Goal: Task Accomplishment & Management: Manage account settings

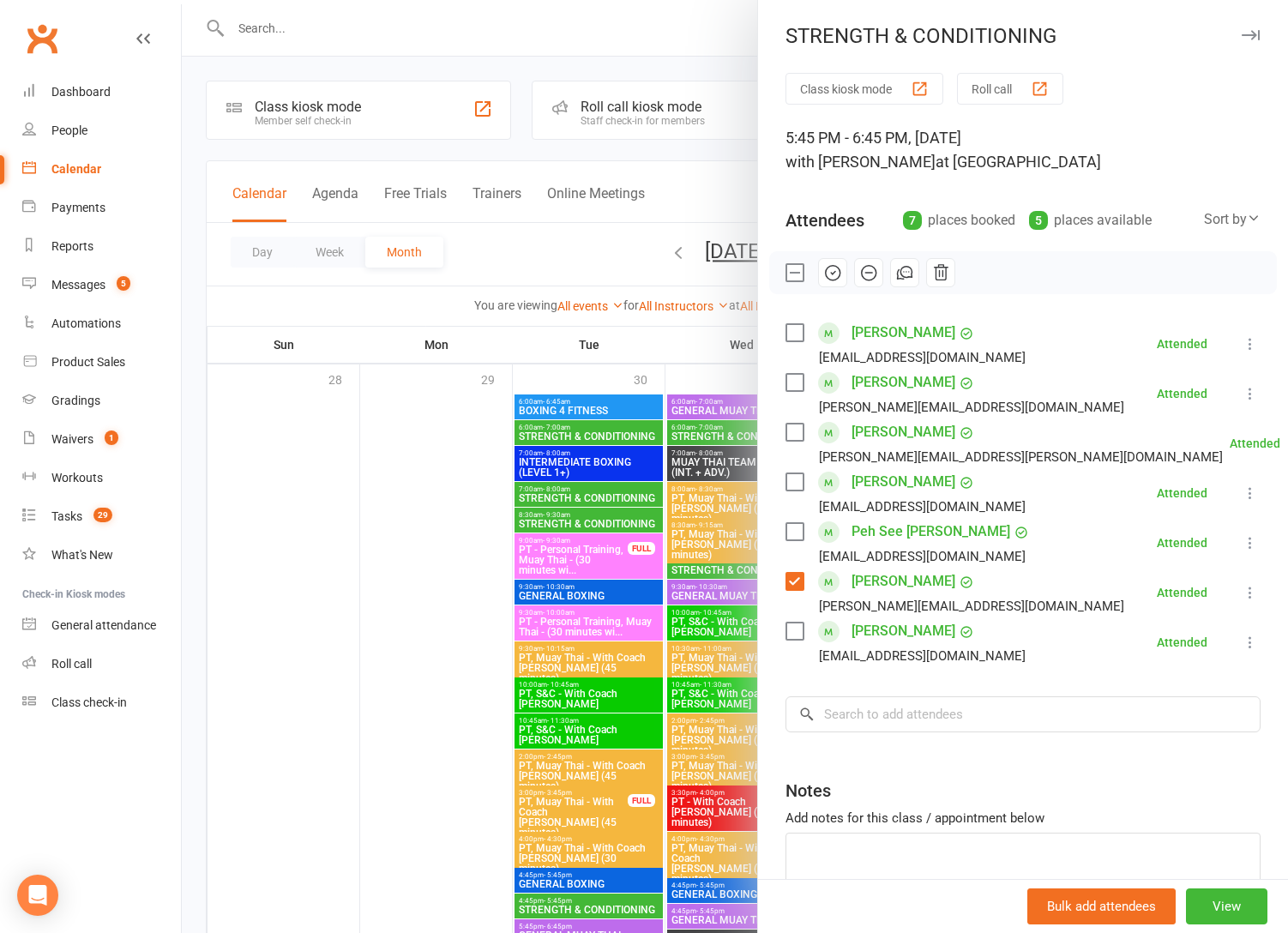
scroll to position [1714, 0]
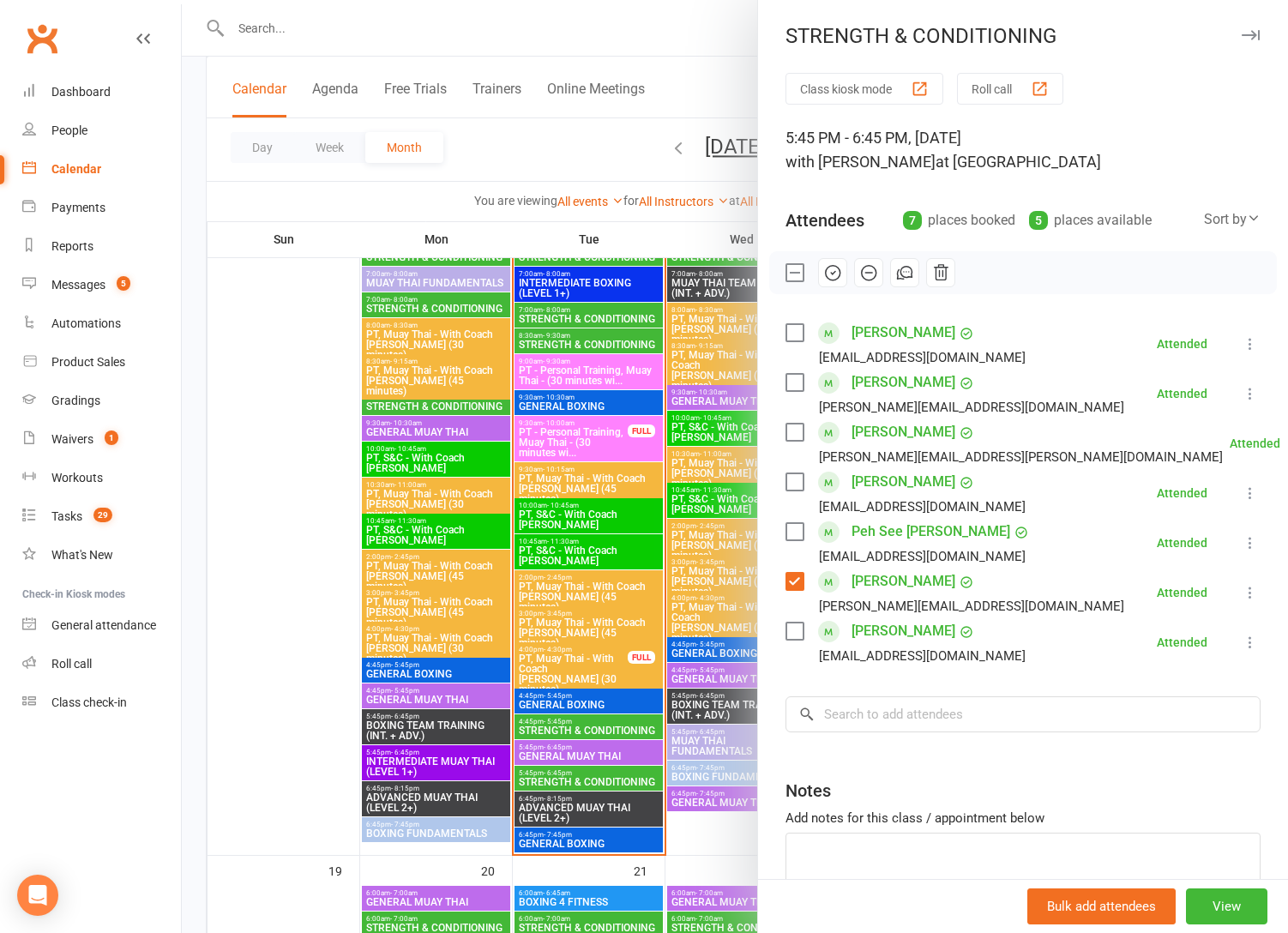
click at [524, 608] on div at bounding box center [735, 466] width 1107 height 933
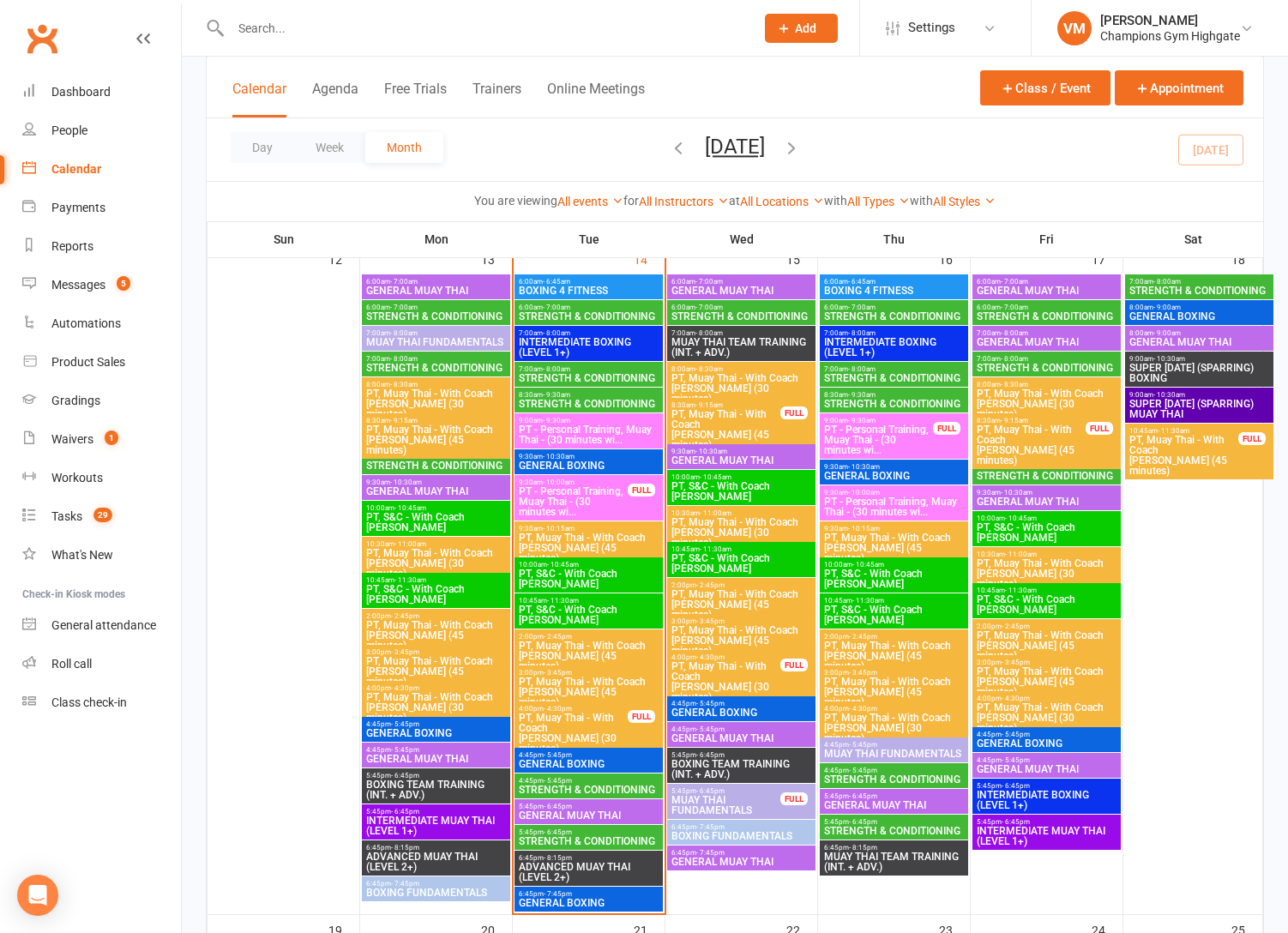
scroll to position [1622, 0]
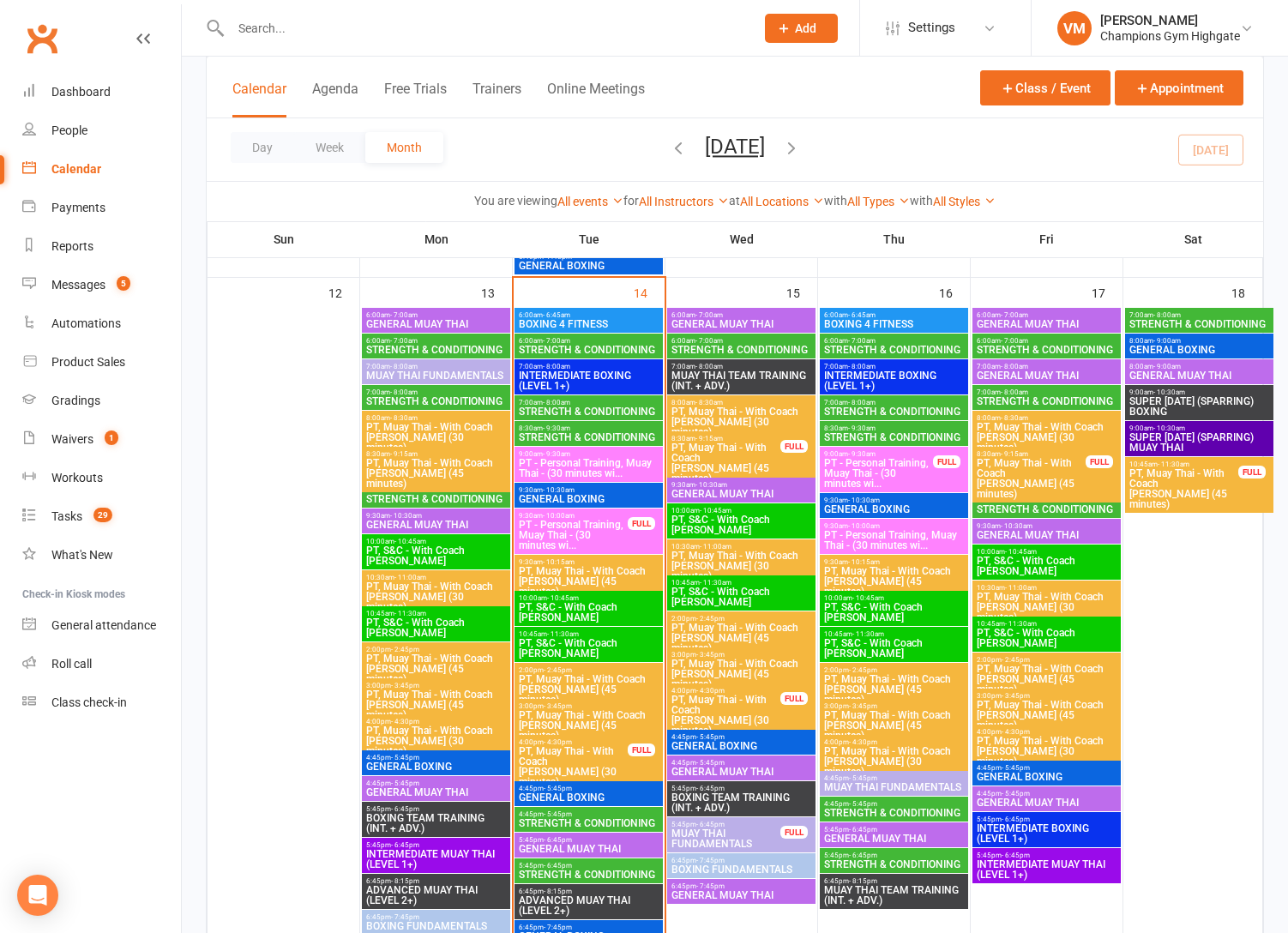
click at [754, 345] on span "STRENGTH & CONDITIONING" at bounding box center [742, 350] width 142 height 10
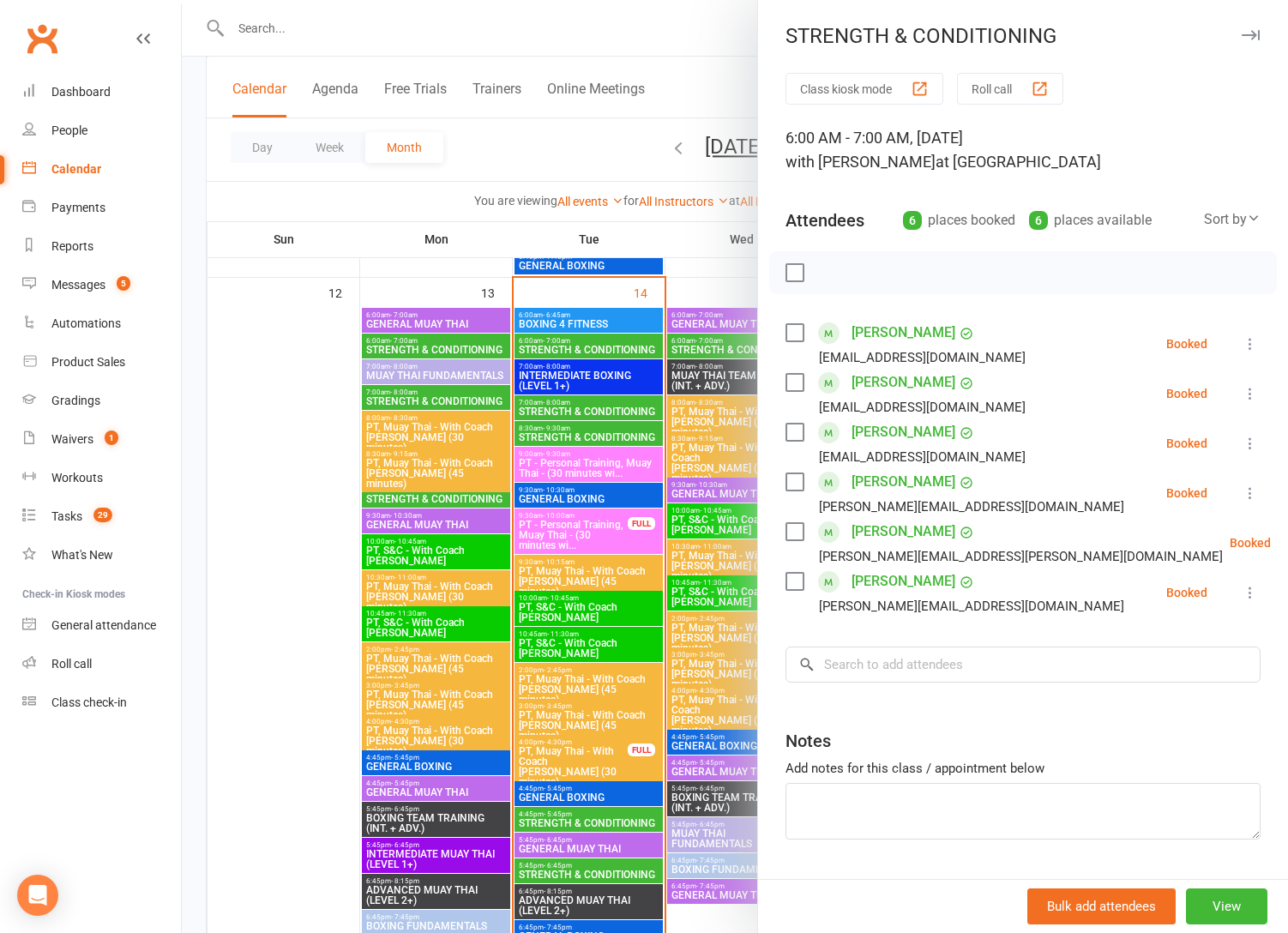
click at [883, 581] on link "[PERSON_NAME]" at bounding box center [903, 581] width 104 height 28
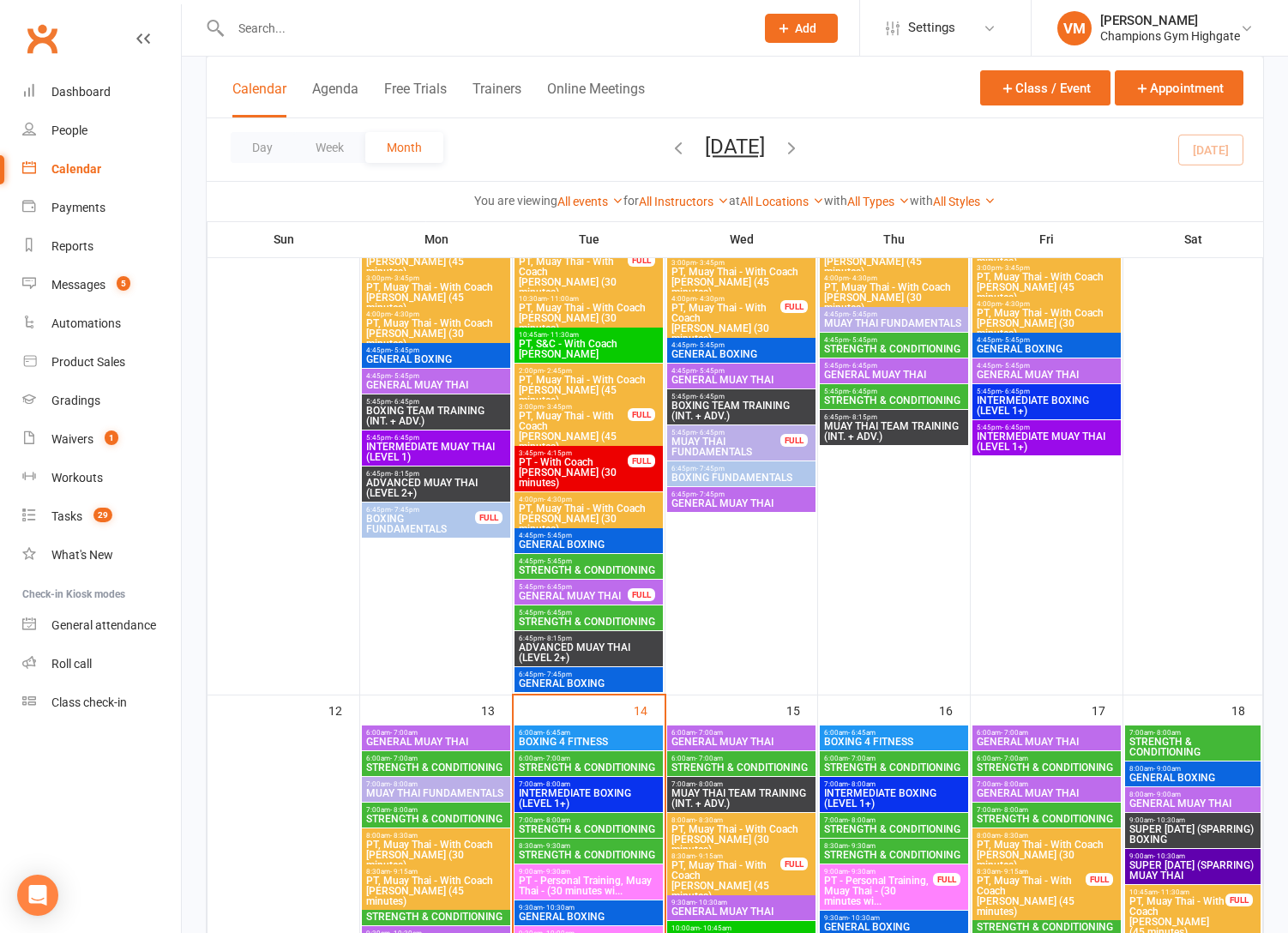
scroll to position [1468, 0]
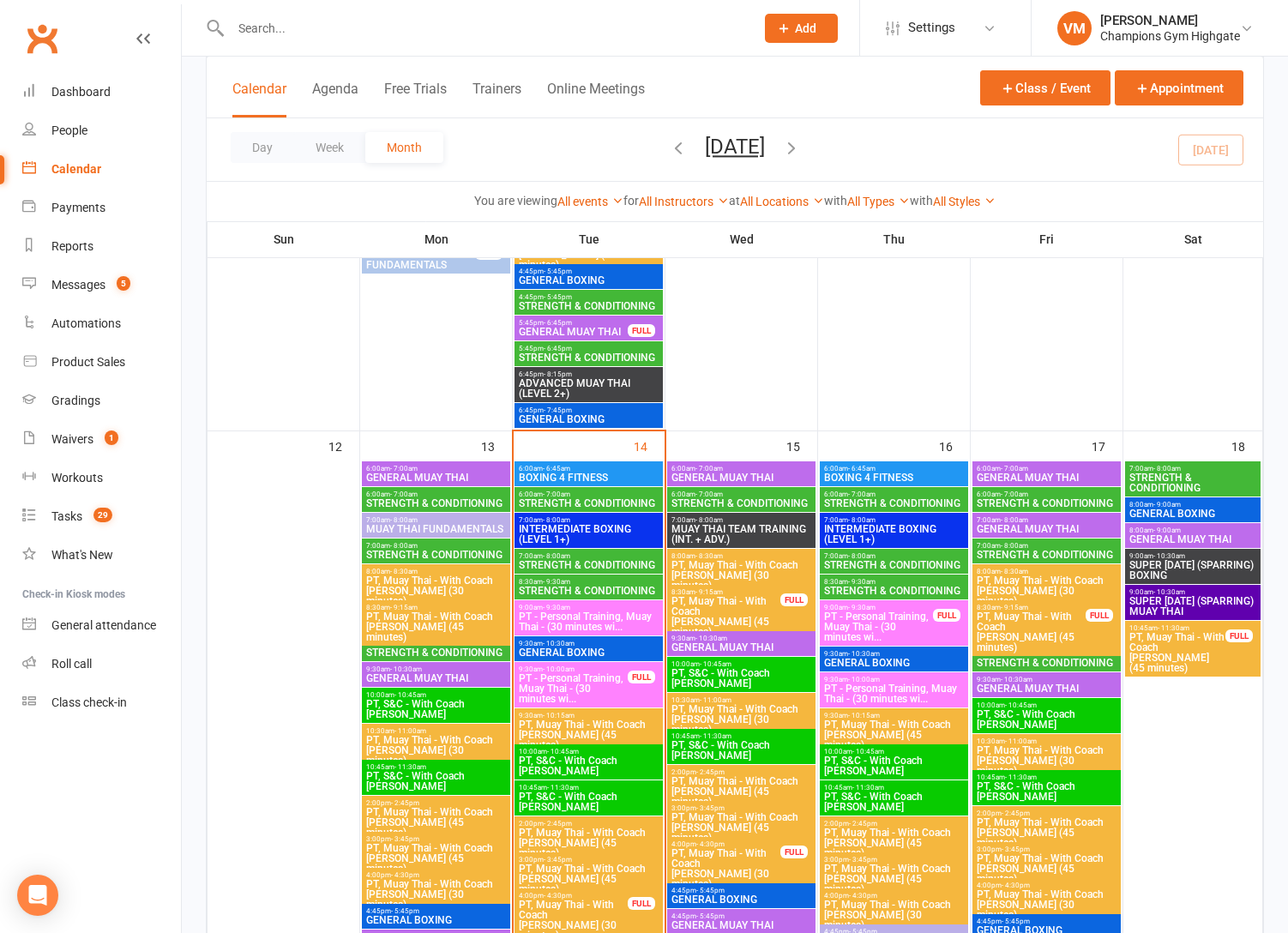
click at [923, 498] on span "STRENGTH & CONDITIONING" at bounding box center [894, 503] width 142 height 10
click at [917, 561] on span "STRENGTH & CONDITIONING" at bounding box center [894, 565] width 142 height 10
click at [889, 581] on span "8:30am - 9:30am" at bounding box center [894, 582] width 142 height 8
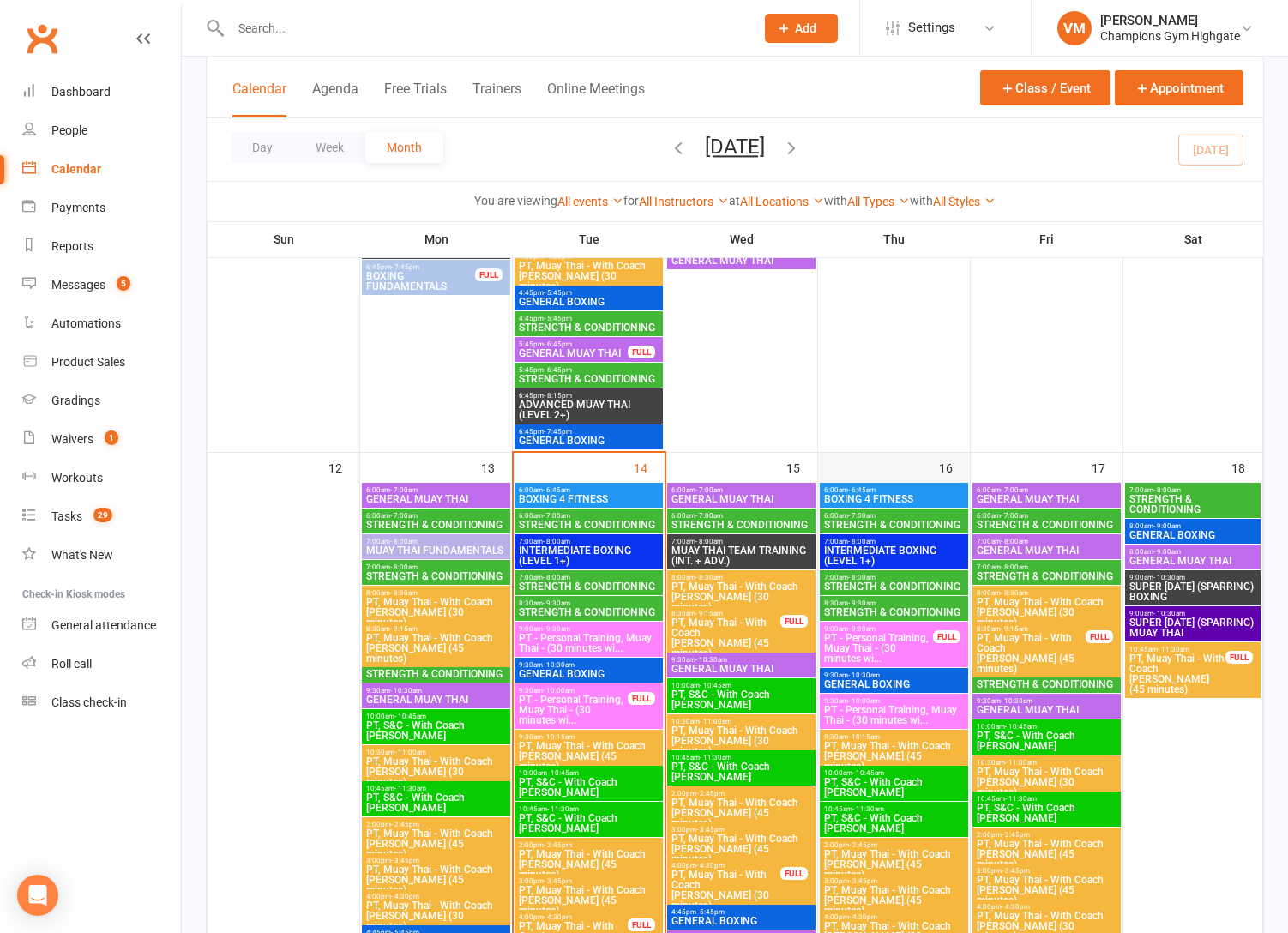
scroll to position [1808, 0]
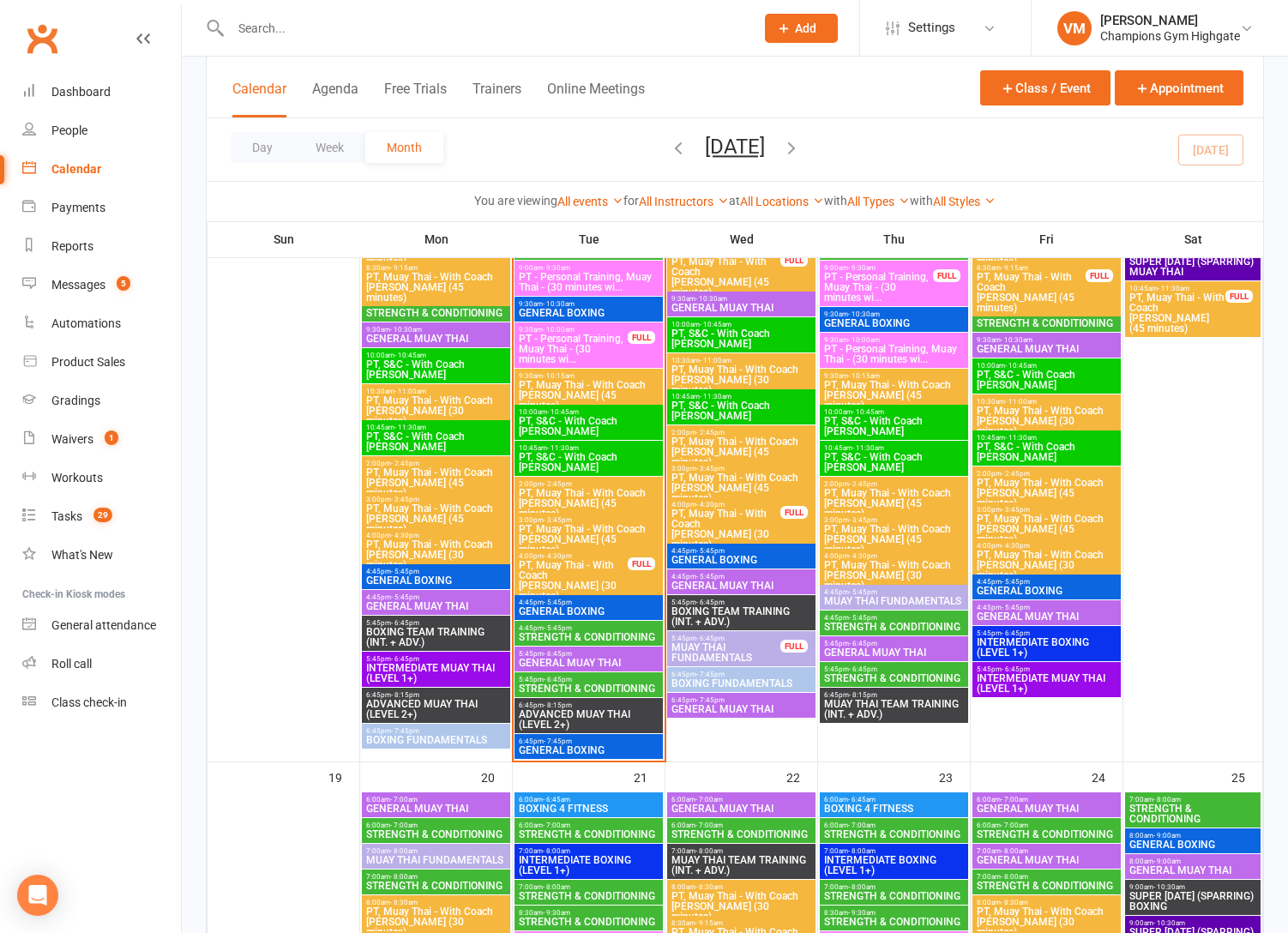
click at [573, 632] on span "STRENGTH & CONDITIONING" at bounding box center [589, 637] width 142 height 10
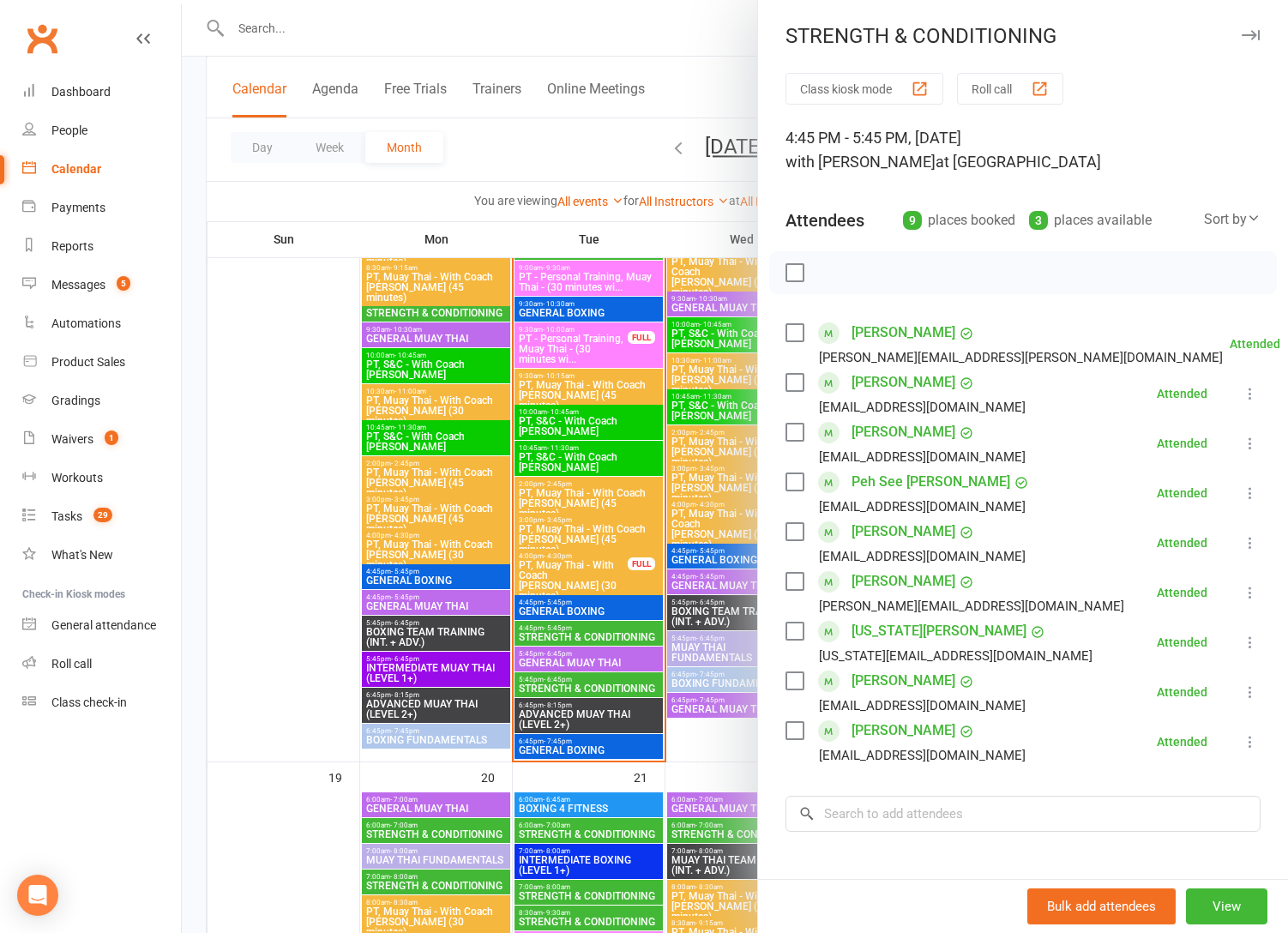
click at [573, 631] on div at bounding box center [735, 466] width 1107 height 933
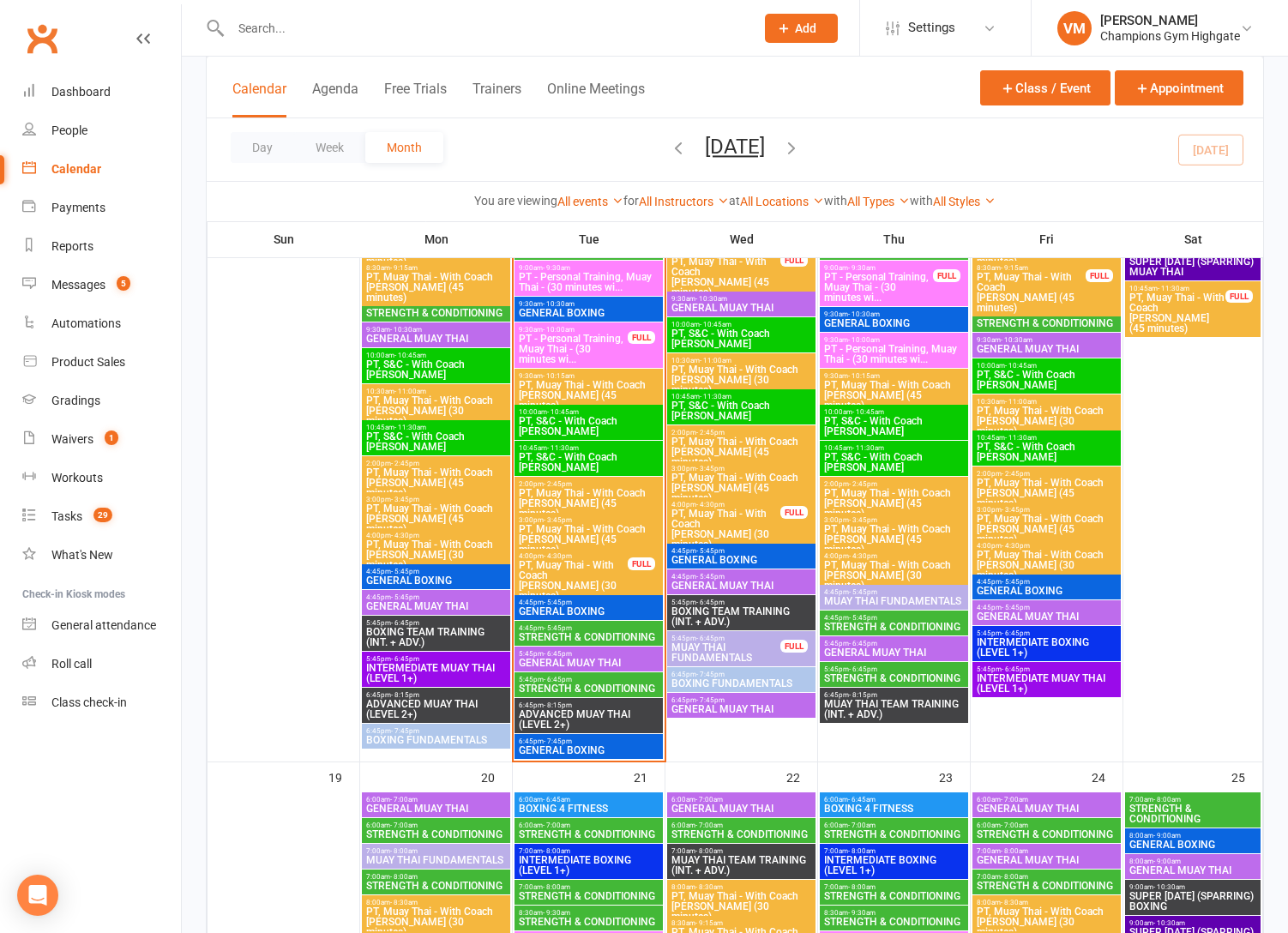
scroll to position [1830, 0]
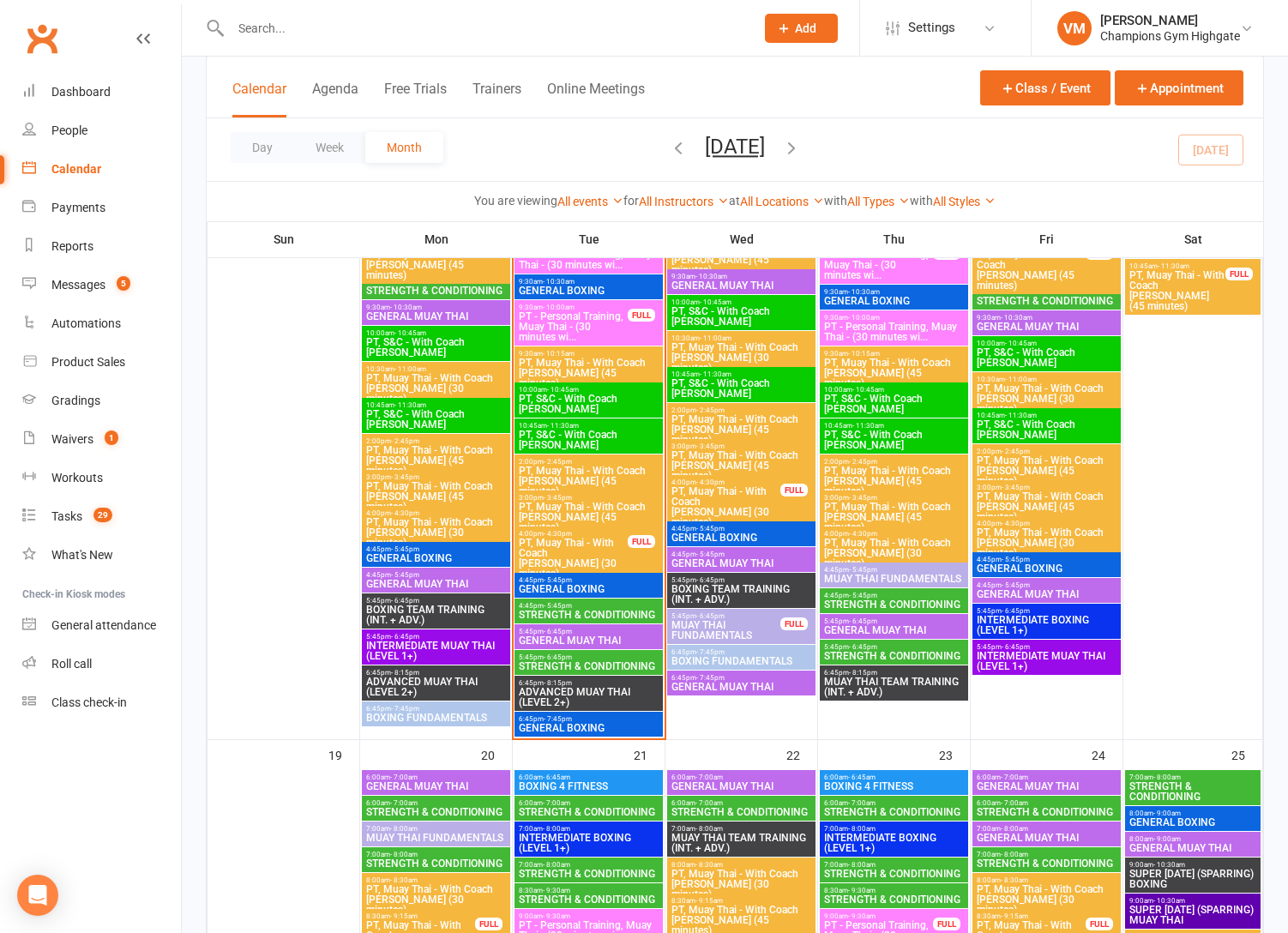
click at [898, 600] on span "STRENGTH & CONDITIONING" at bounding box center [894, 604] width 142 height 10
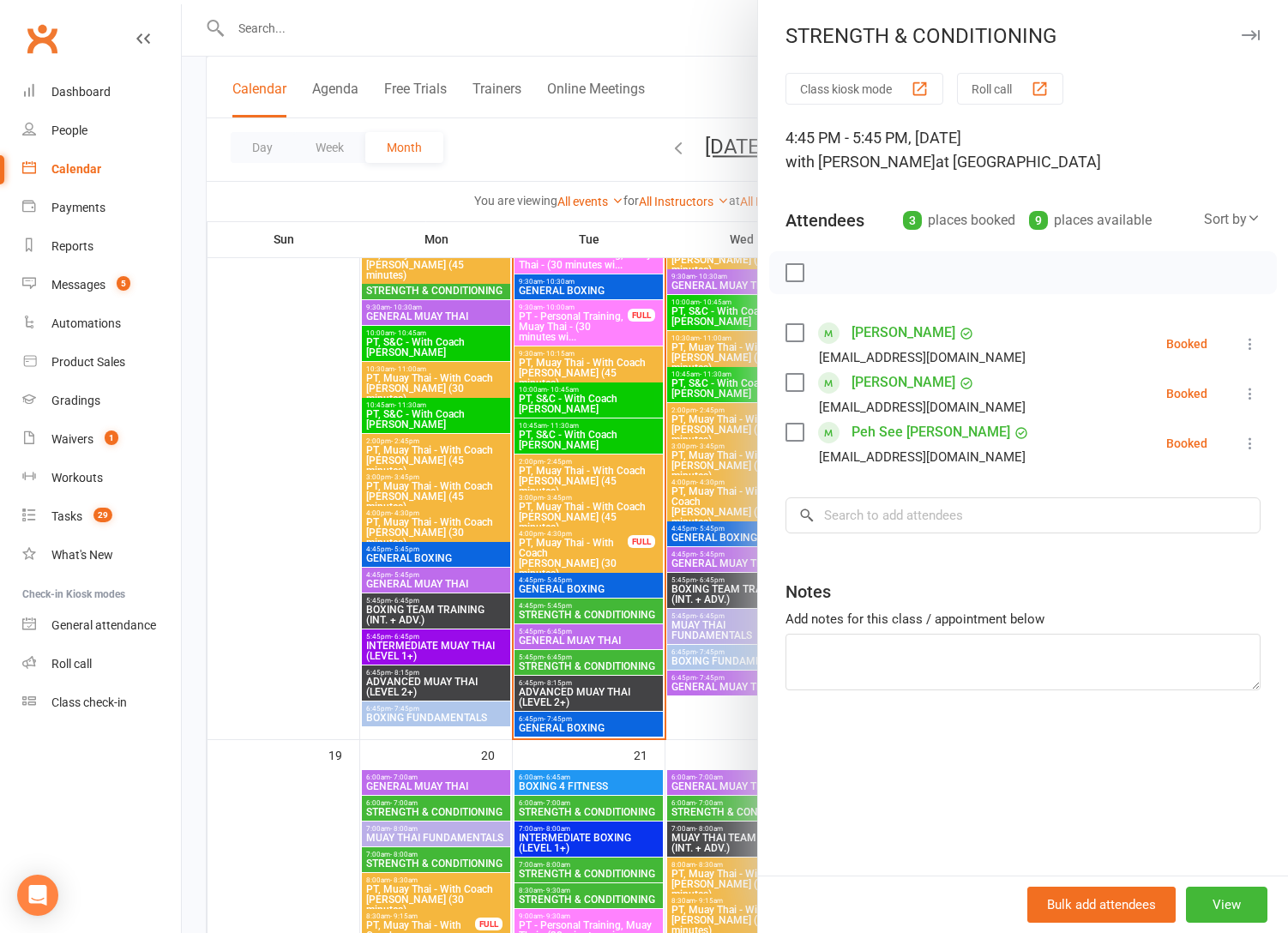
click at [673, 641] on div at bounding box center [735, 466] width 1107 height 933
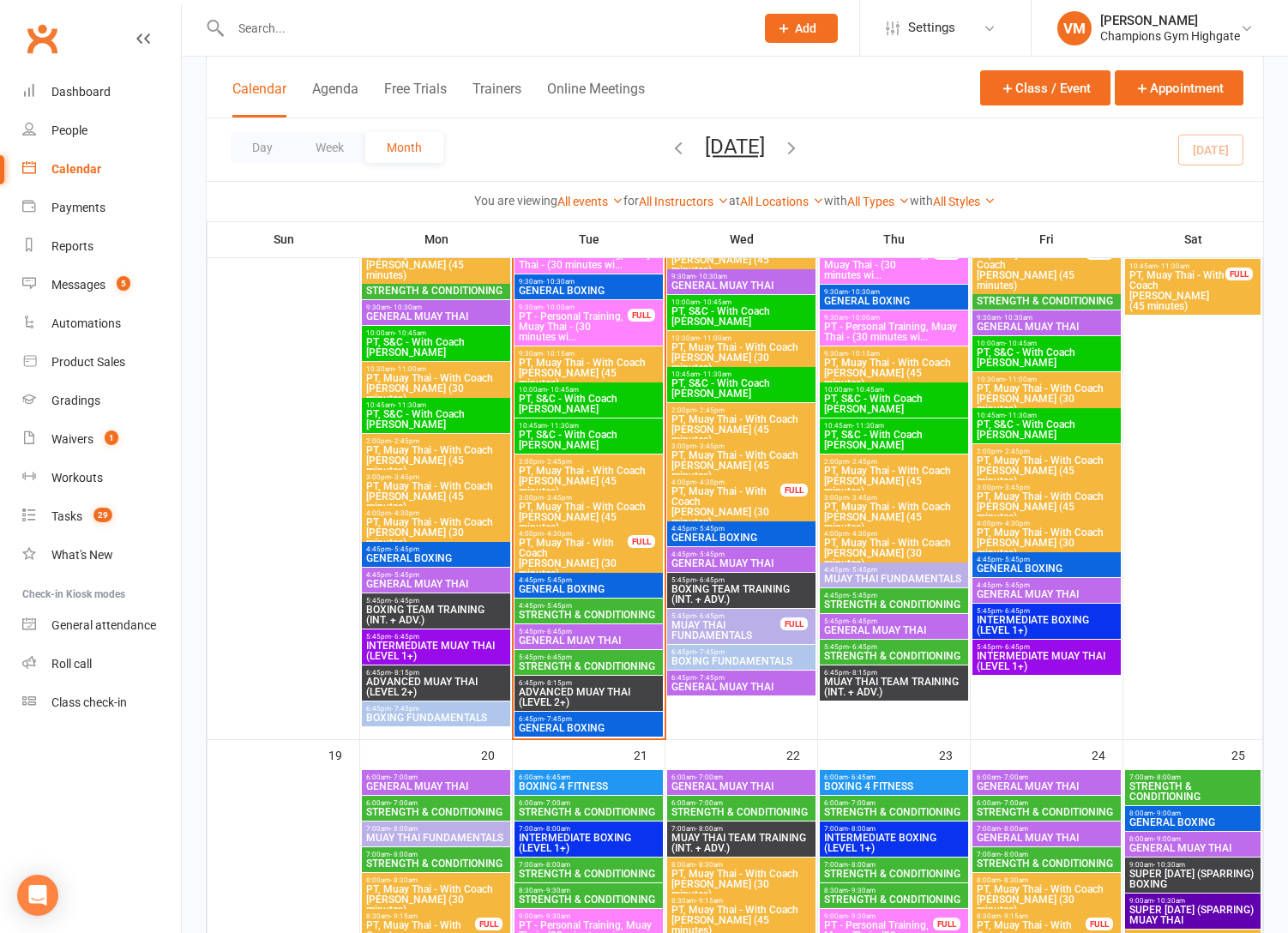
click at [892, 653] on span "STRENGTH & CONDITIONING" at bounding box center [894, 656] width 142 height 10
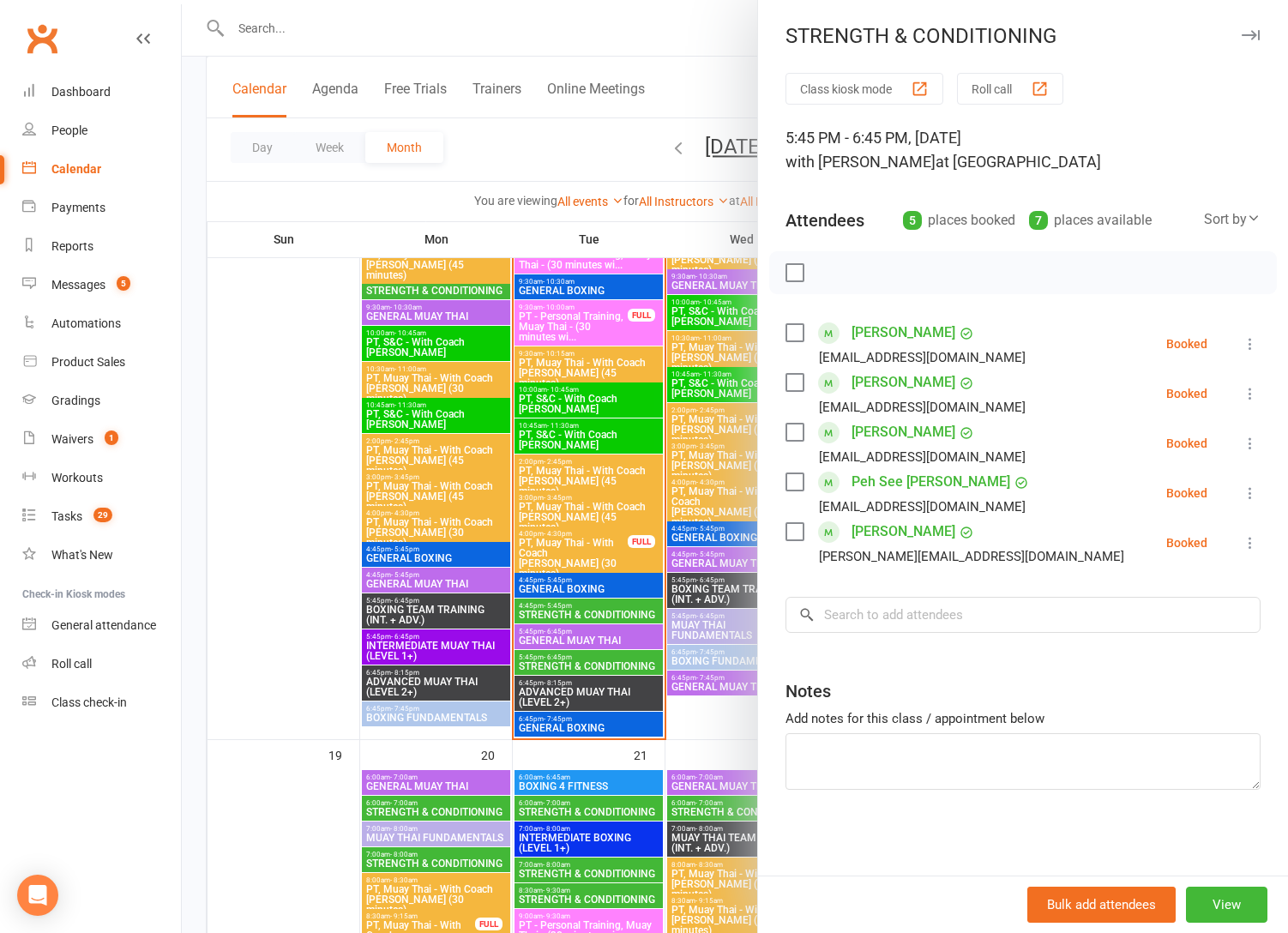
click at [671, 667] on div at bounding box center [735, 466] width 1107 height 933
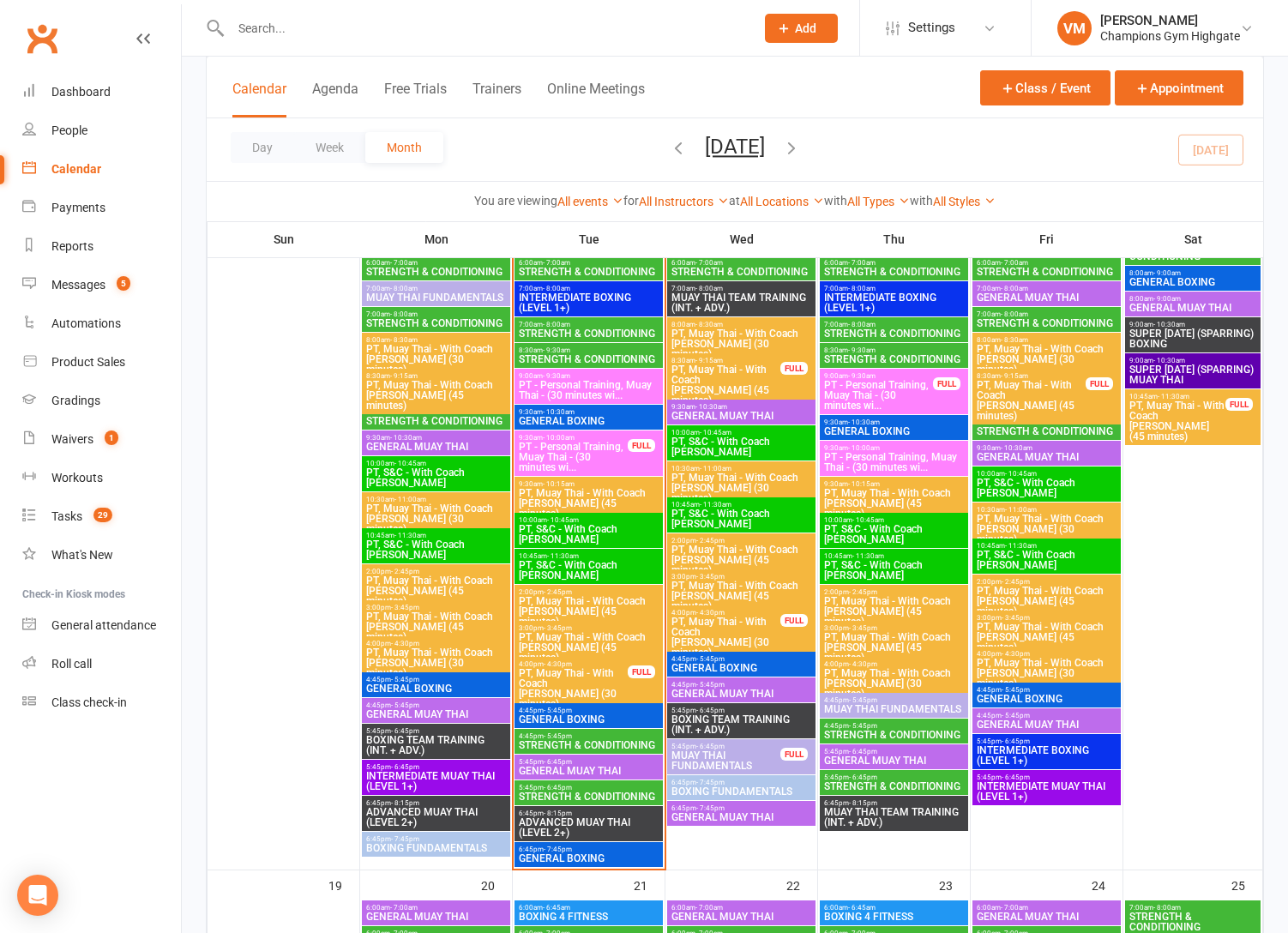
scroll to position [1436, 0]
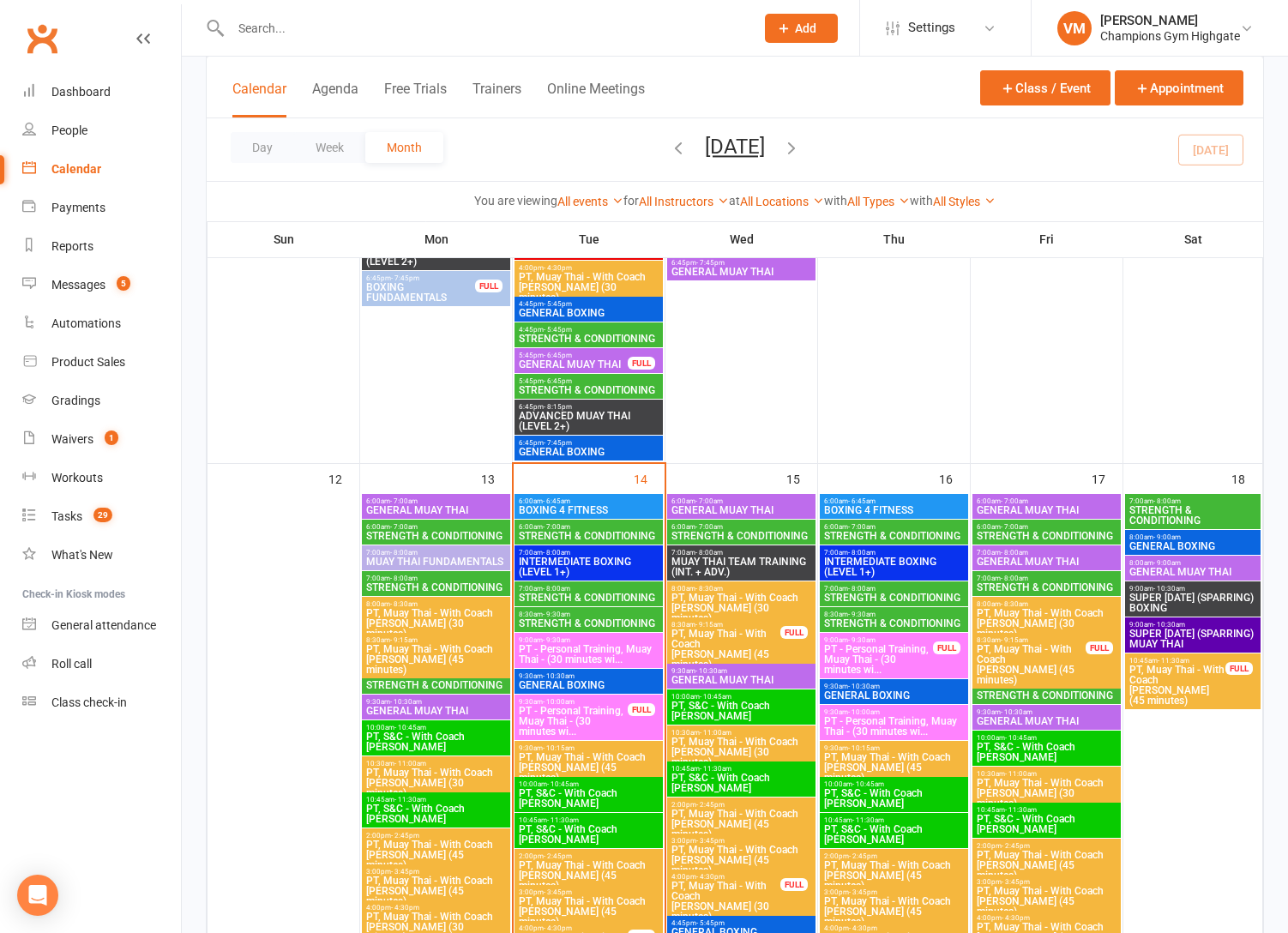
click at [739, 538] on span "STRENGTH & CONDITIONING" at bounding box center [742, 535] width 142 height 10
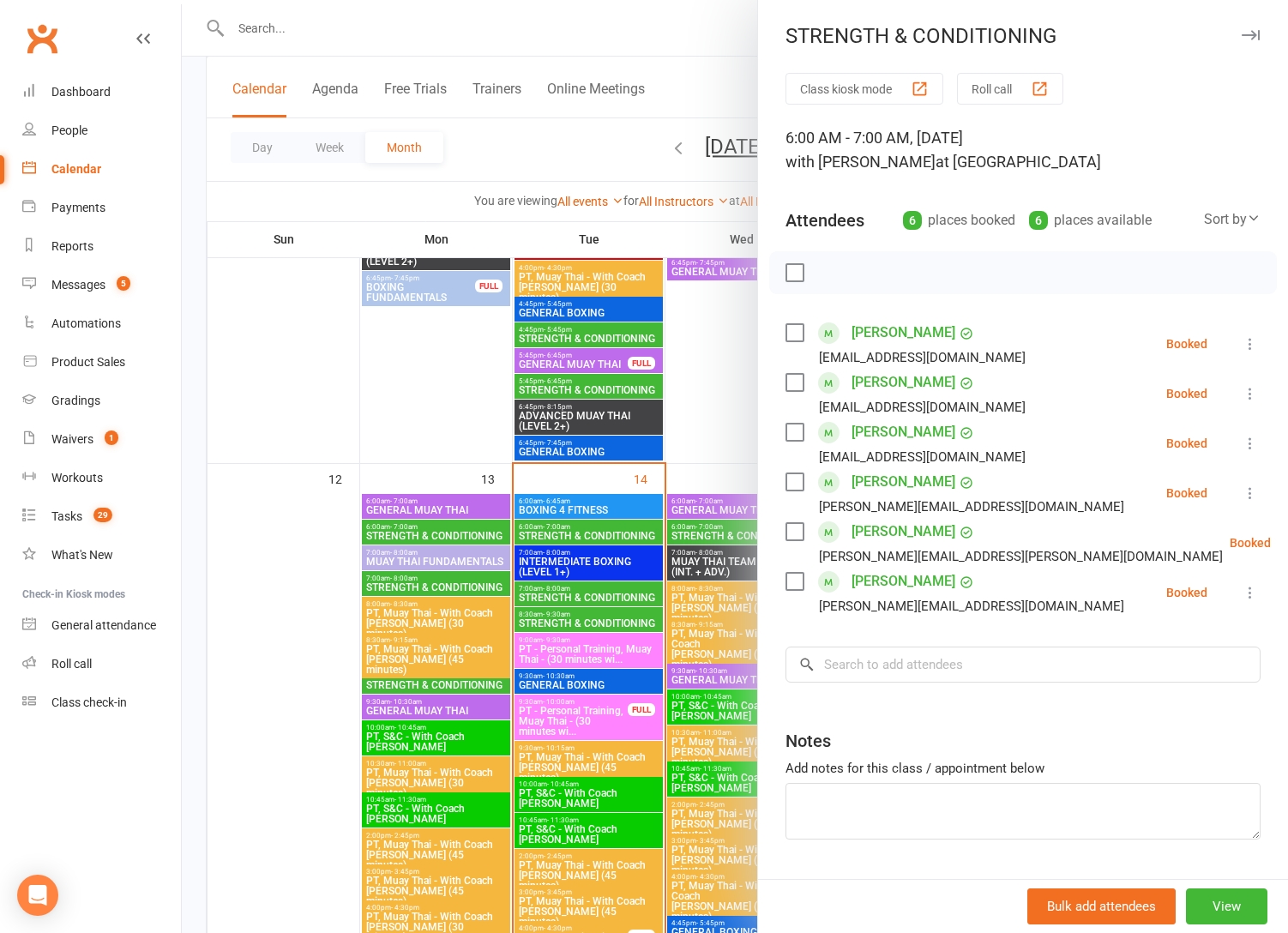
click at [676, 598] on div at bounding box center [735, 466] width 1107 height 933
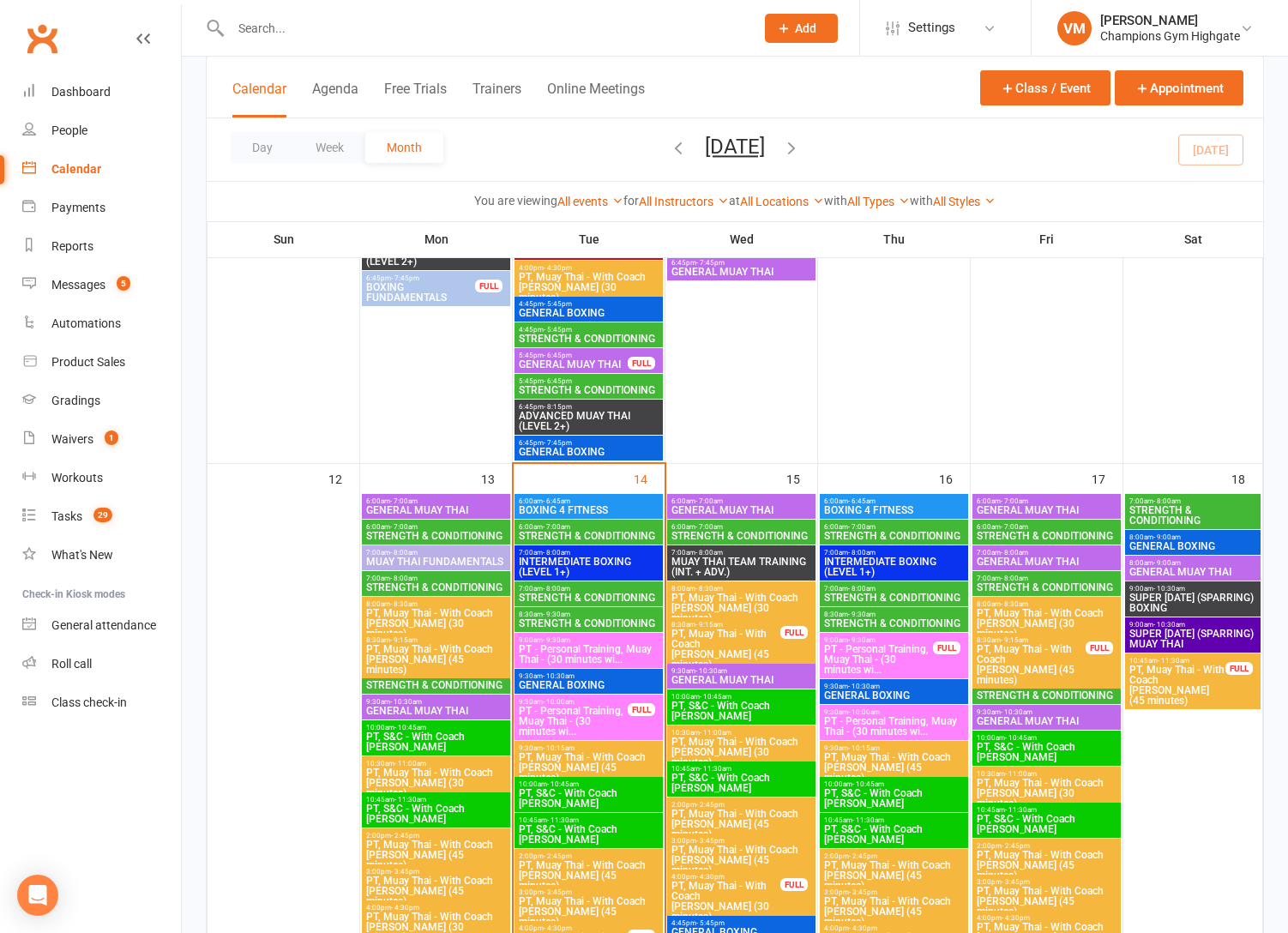
click at [1064, 530] on span "STRENGTH & CONDITIONING" at bounding box center [1047, 535] width 142 height 10
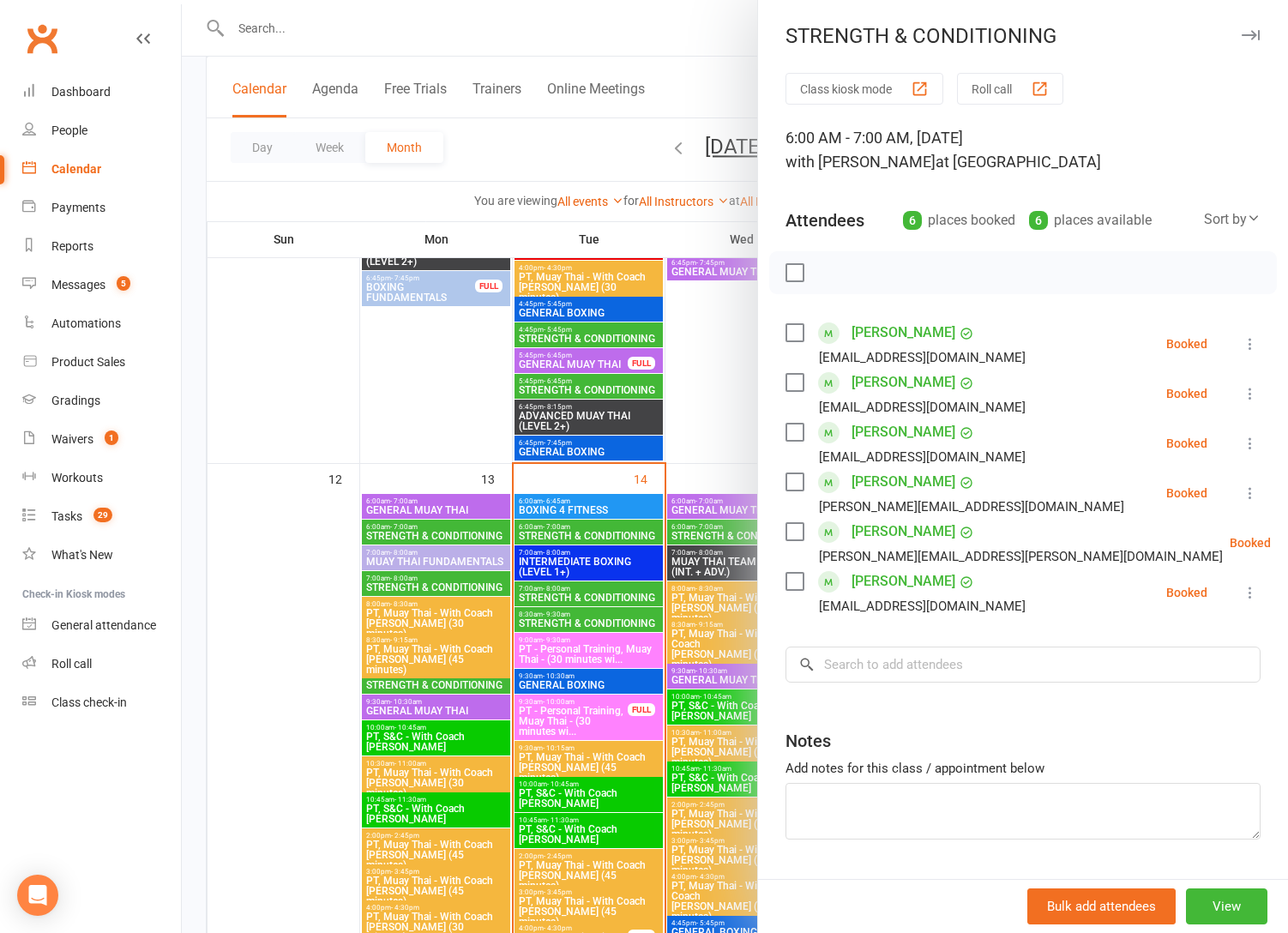
scroll to position [1446, 0]
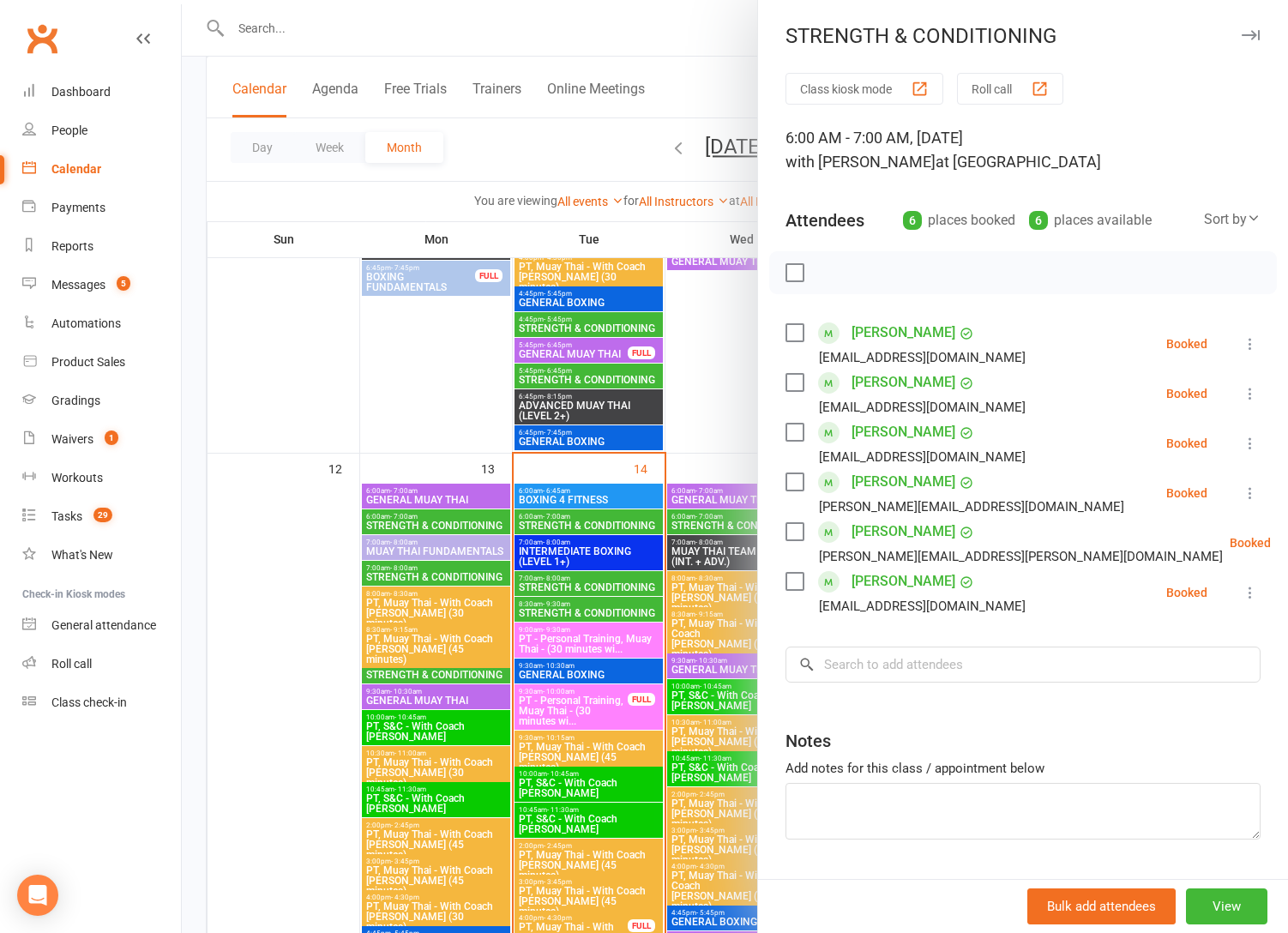
click at [633, 747] on div at bounding box center [735, 466] width 1107 height 933
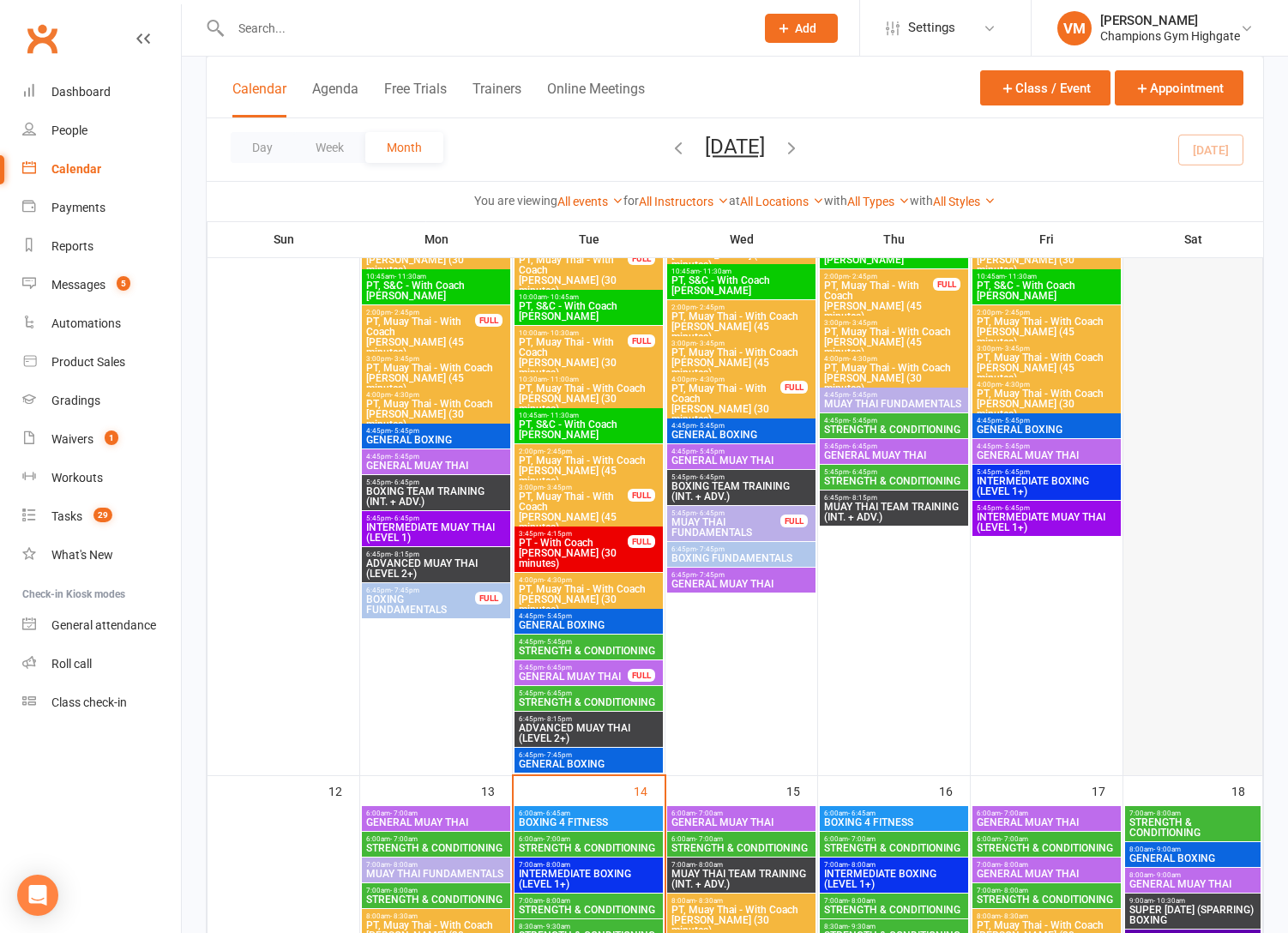
scroll to position [1135, 0]
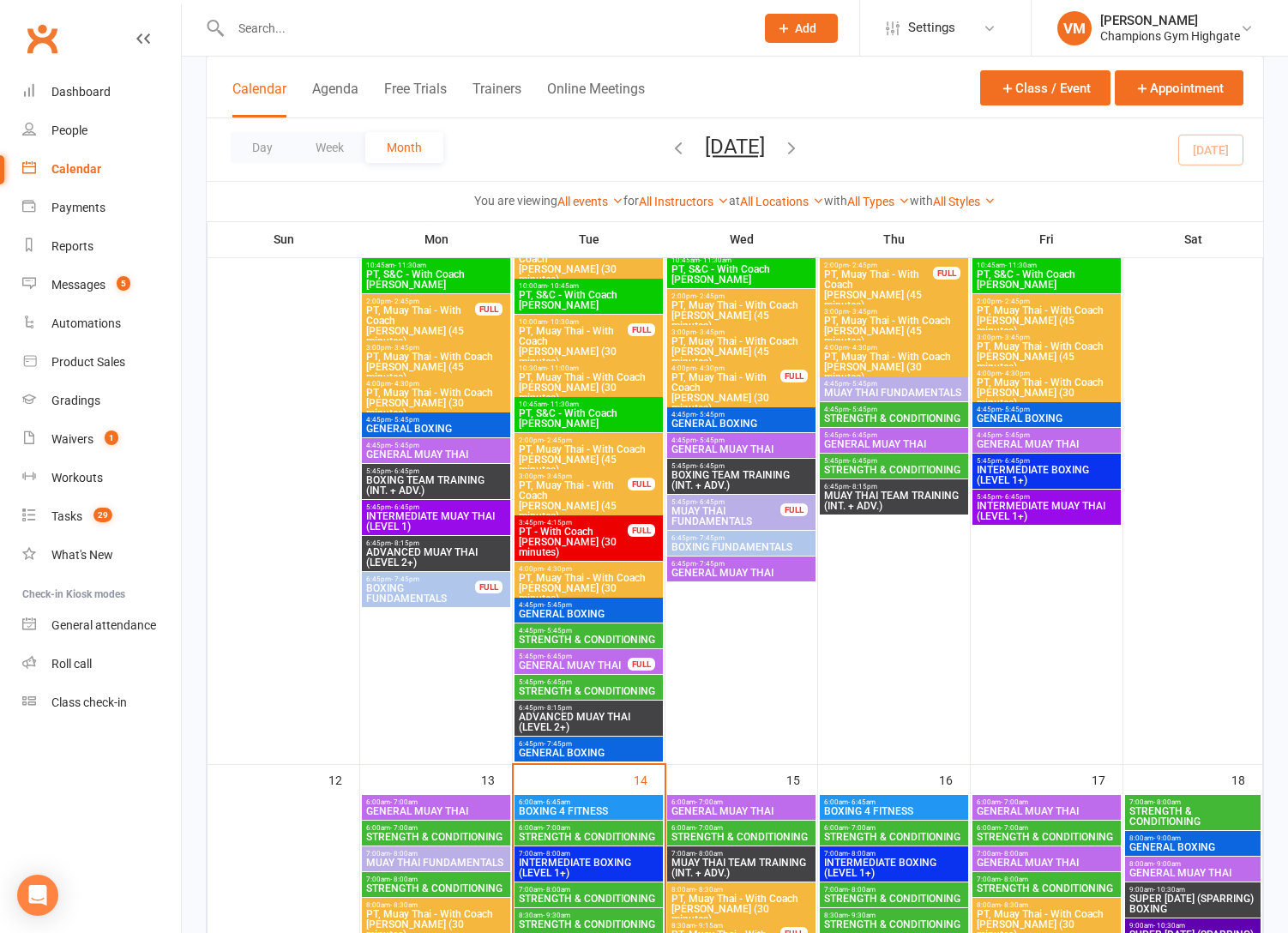
click at [1183, 803] on span "7:00am - 8:00am" at bounding box center [1192, 802] width 129 height 8
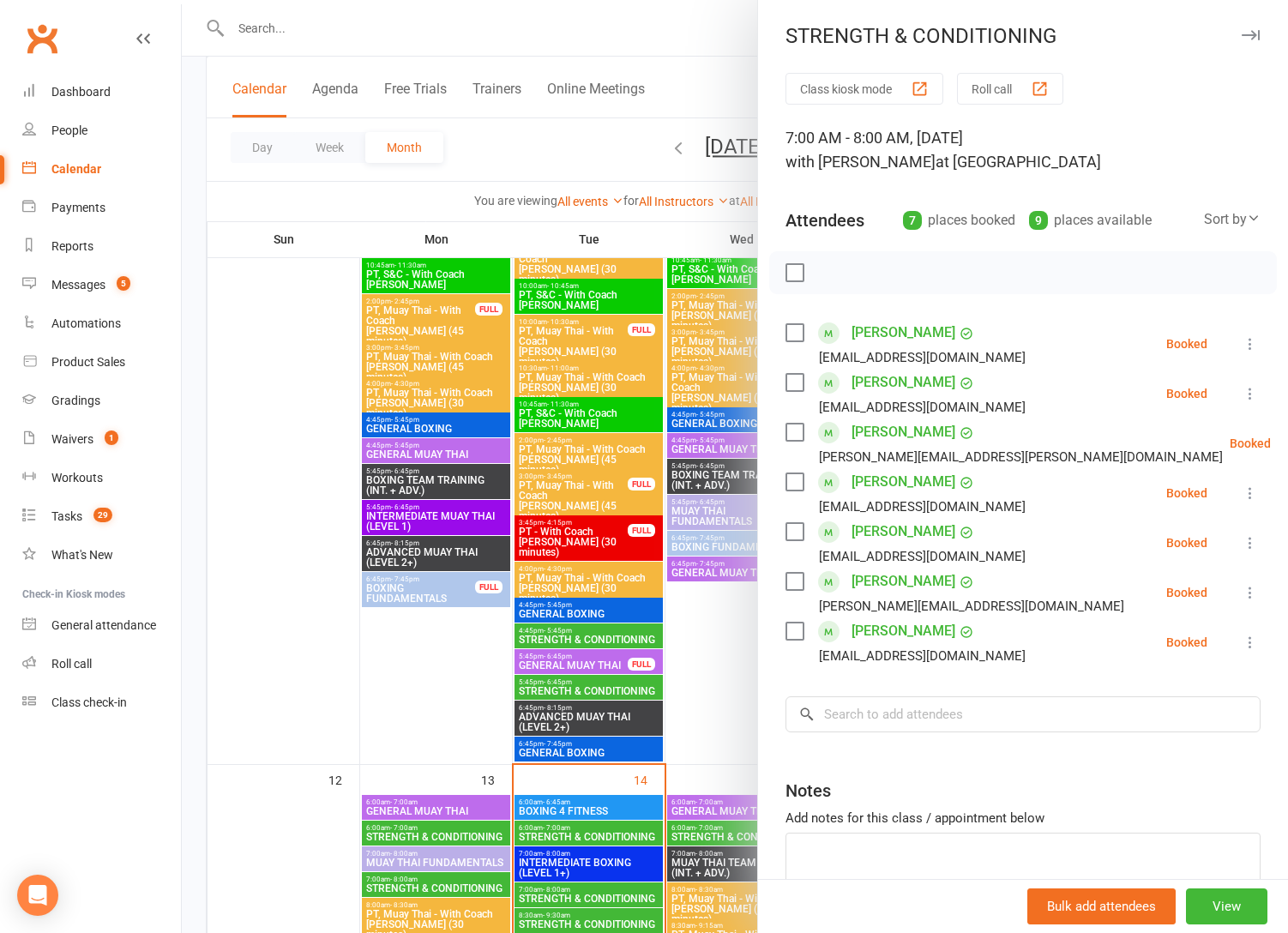
click at [740, 679] on div at bounding box center [735, 466] width 1107 height 933
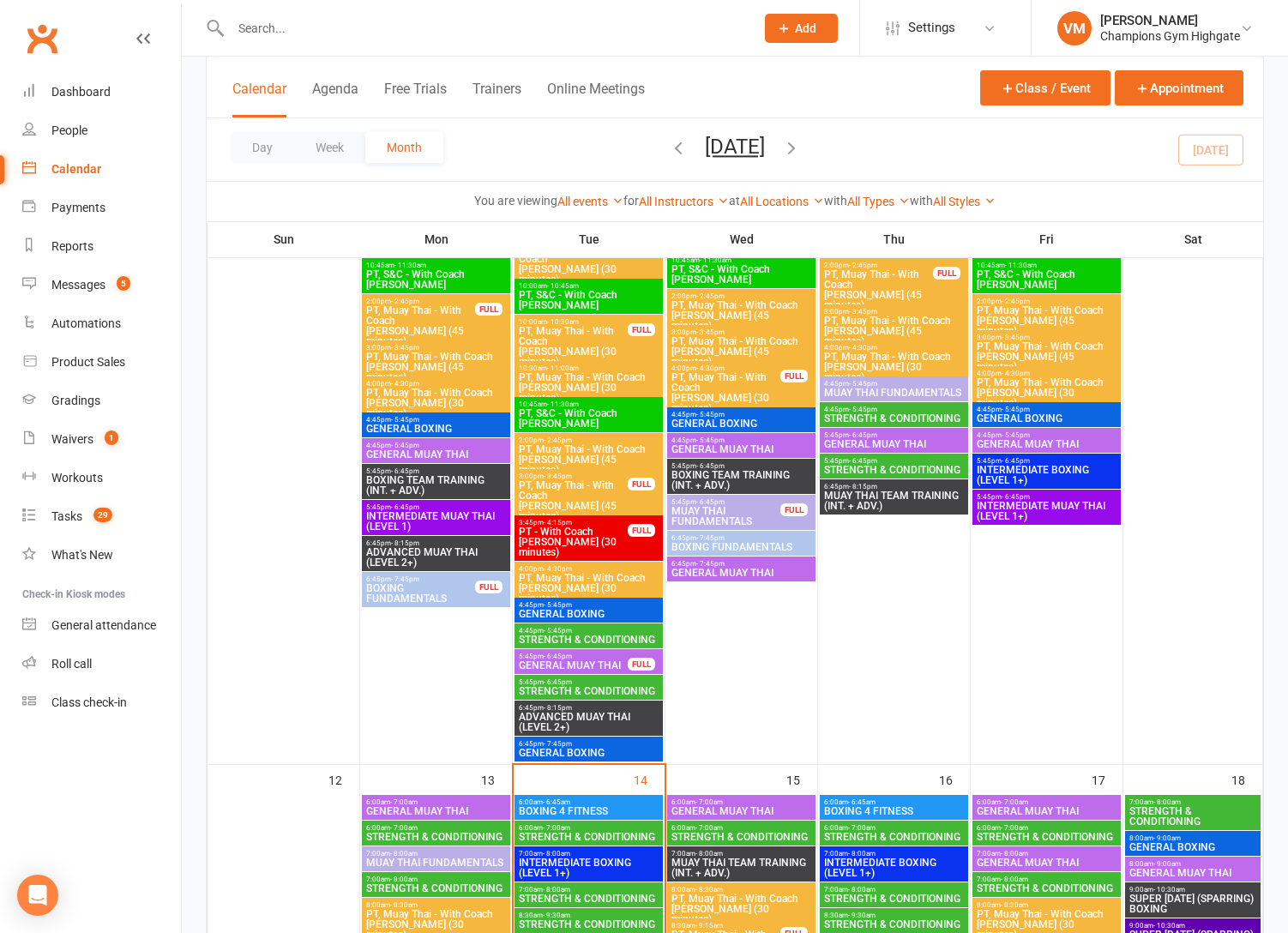
scroll to position [1321, 0]
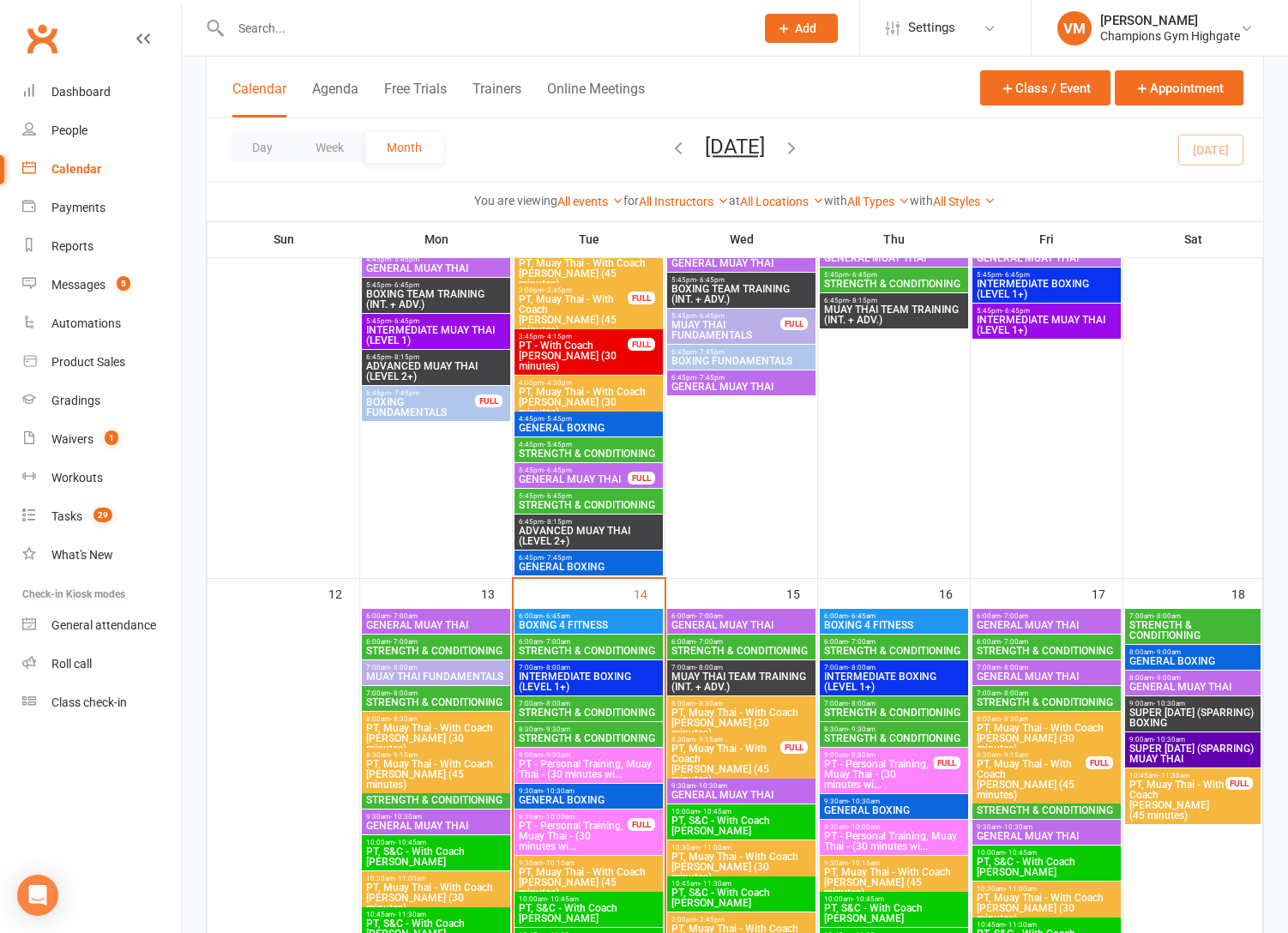
click at [1067, 641] on span "6:00am - 7:00am" at bounding box center [1047, 642] width 142 height 8
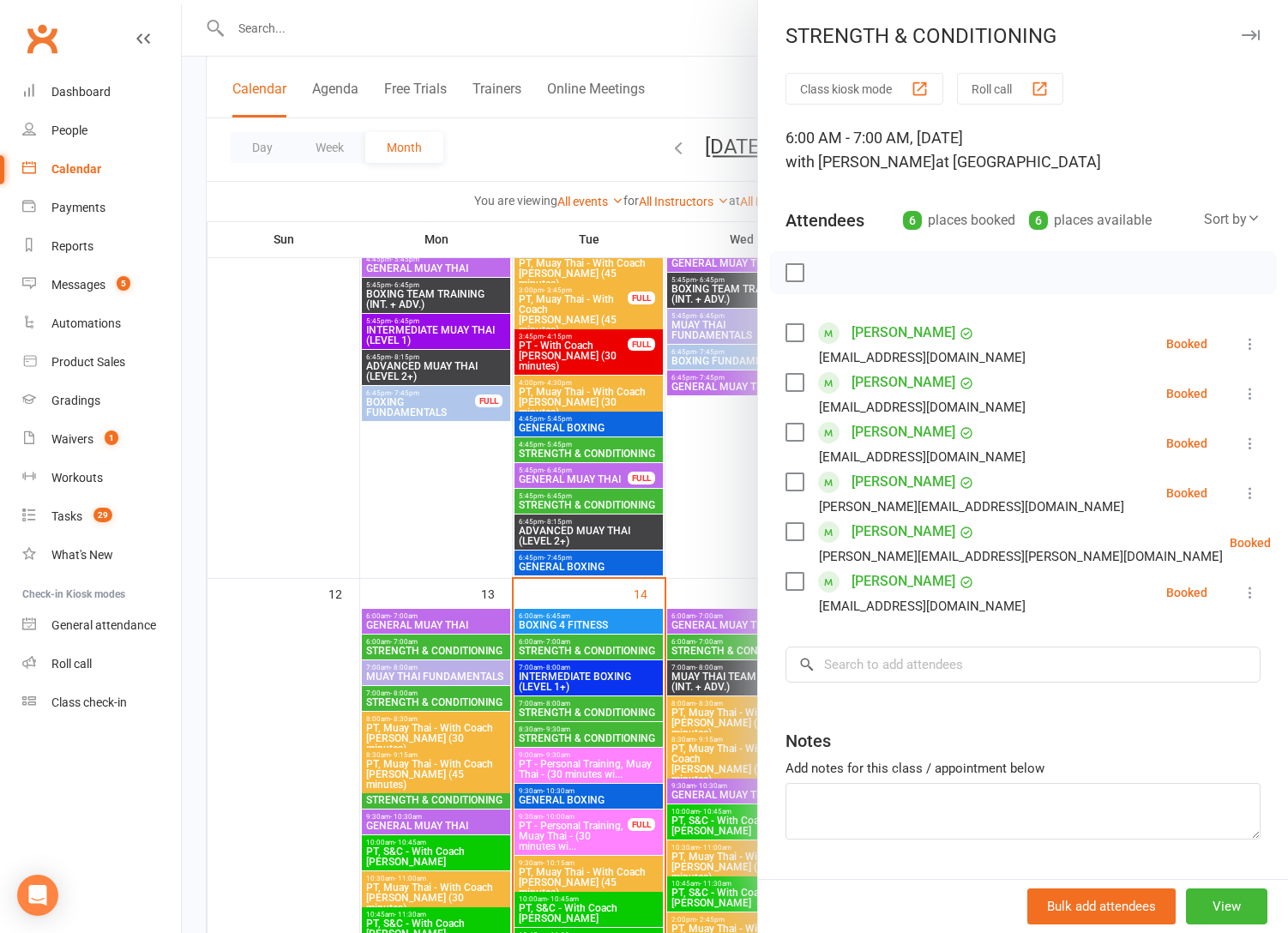
click at [708, 619] on div at bounding box center [735, 466] width 1107 height 933
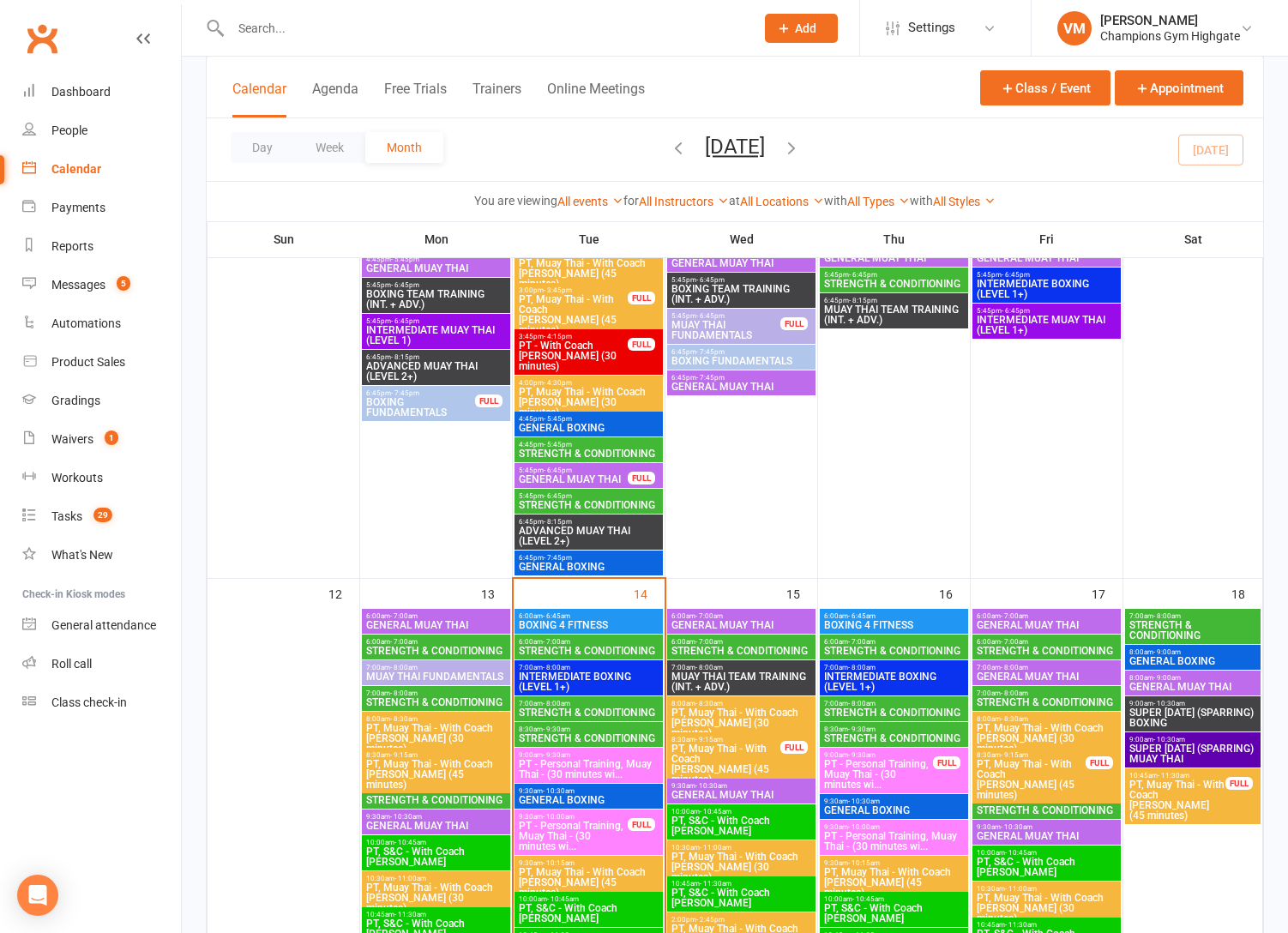
click at [983, 704] on span "STRENGTH & CONDITIONING" at bounding box center [1047, 702] width 142 height 10
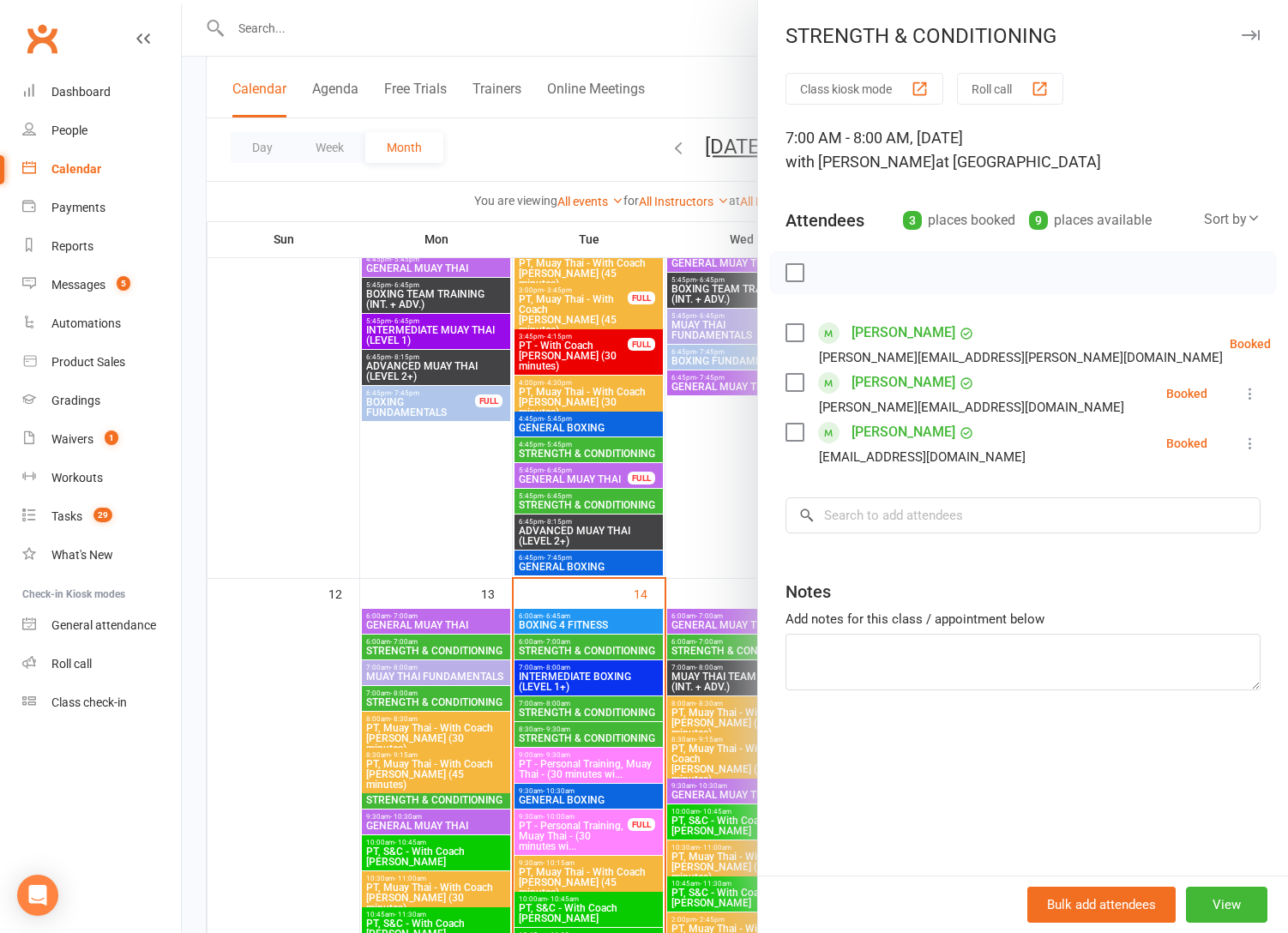
click at [675, 768] on div at bounding box center [735, 466] width 1107 height 933
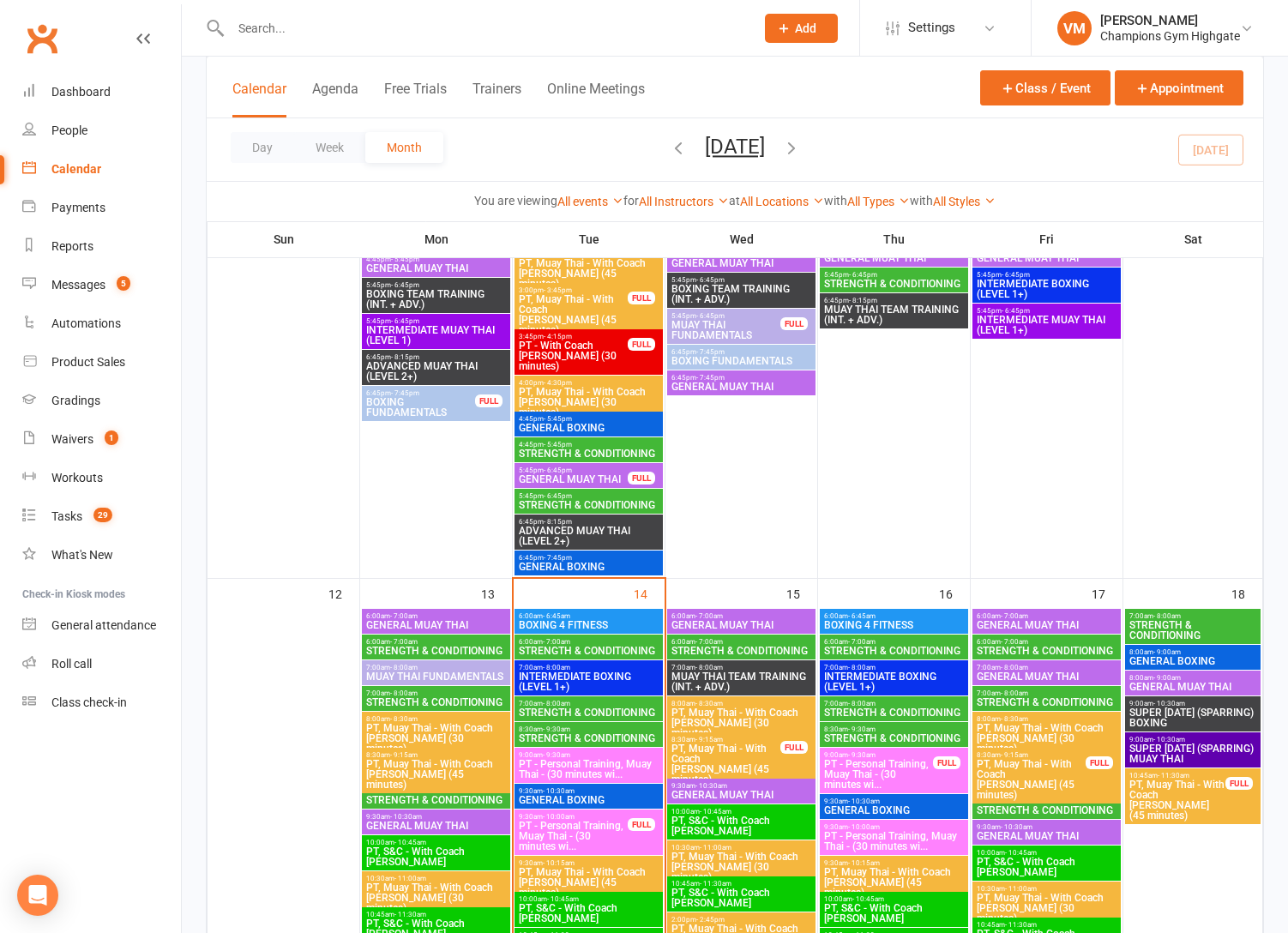
scroll to position [1333, 0]
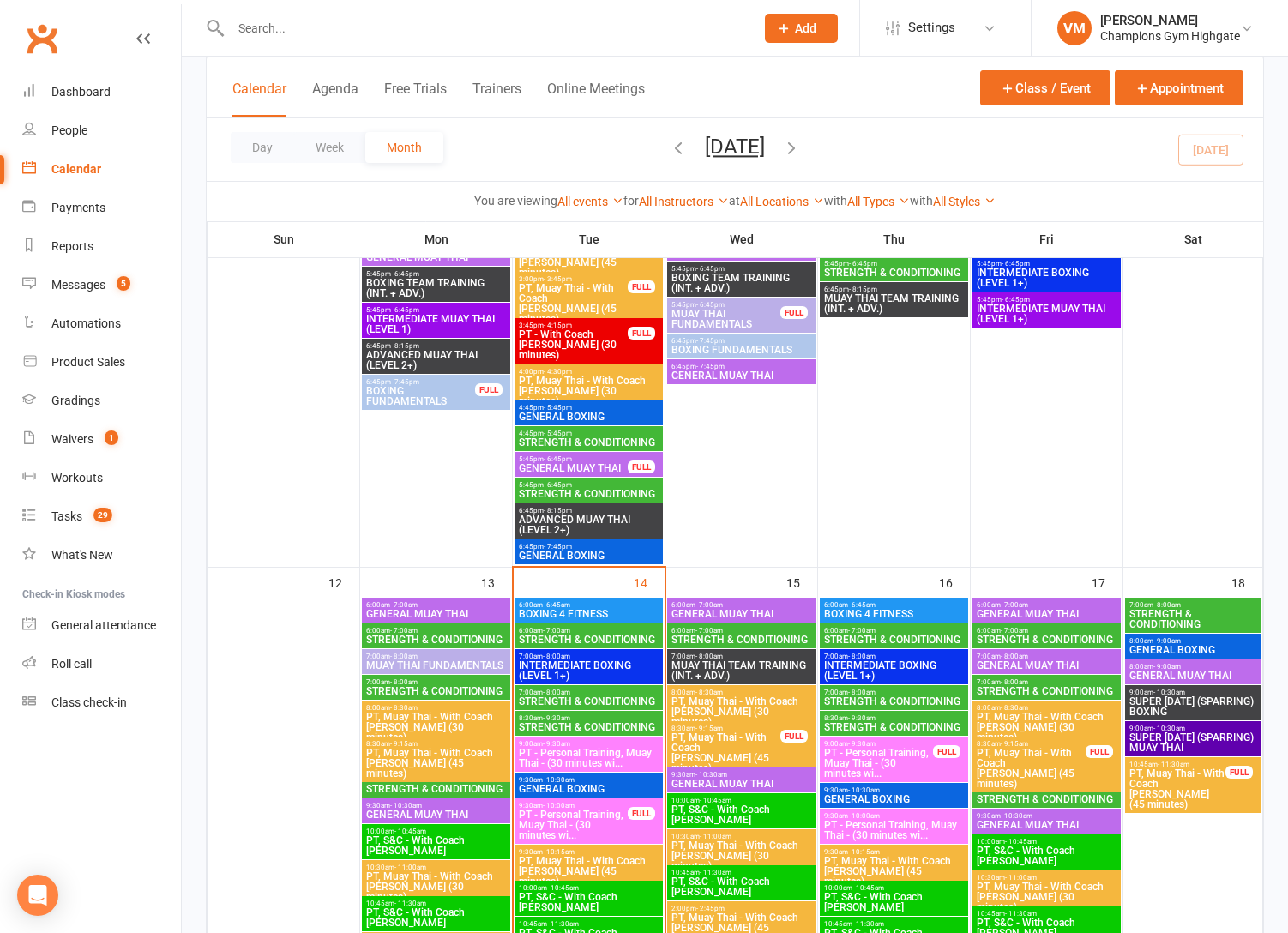
click at [1050, 793] on span "STRENGTH & CONDITIONING" at bounding box center [1047, 798] width 142 height 10
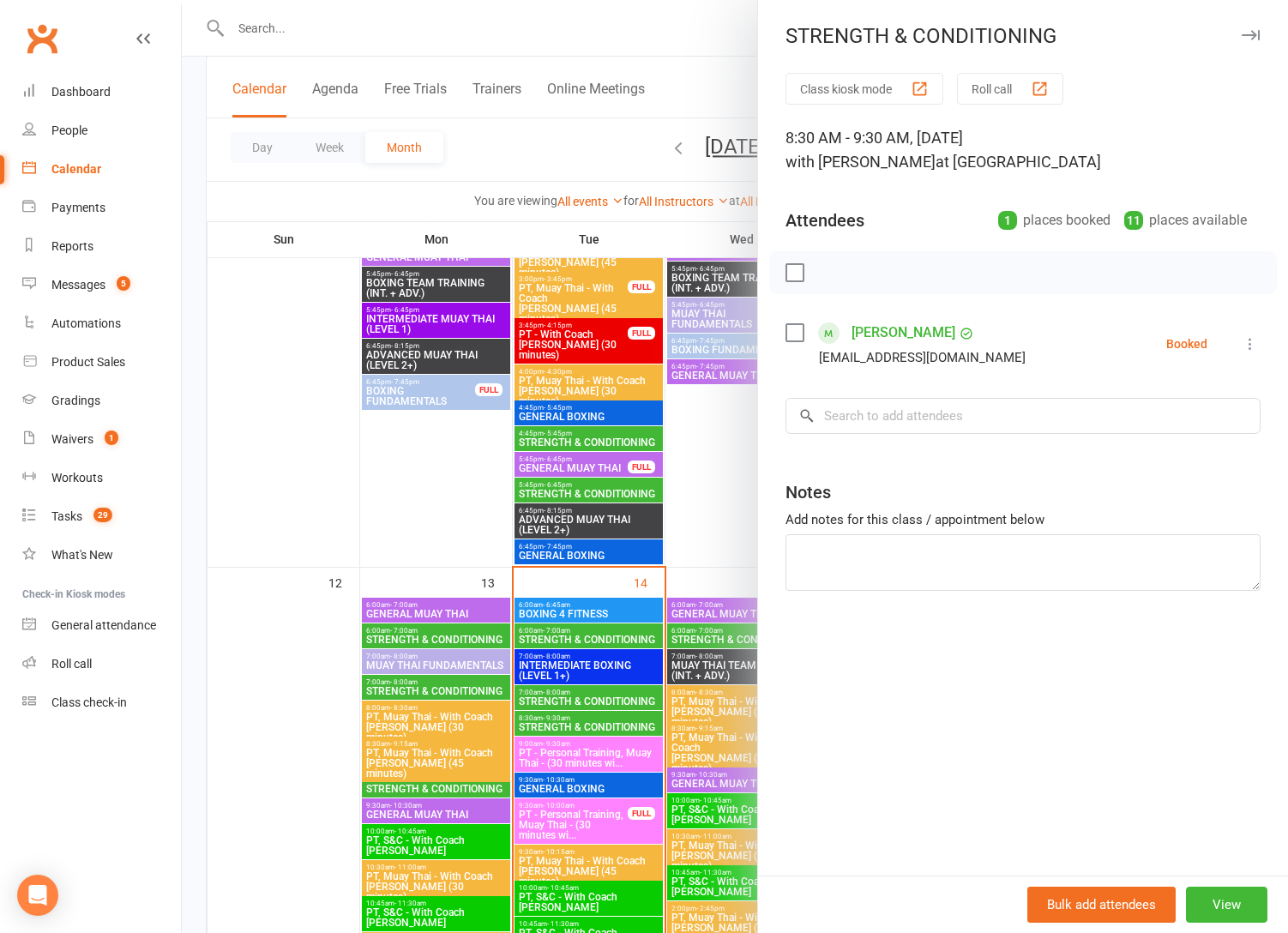
click at [632, 706] on div at bounding box center [735, 466] width 1107 height 933
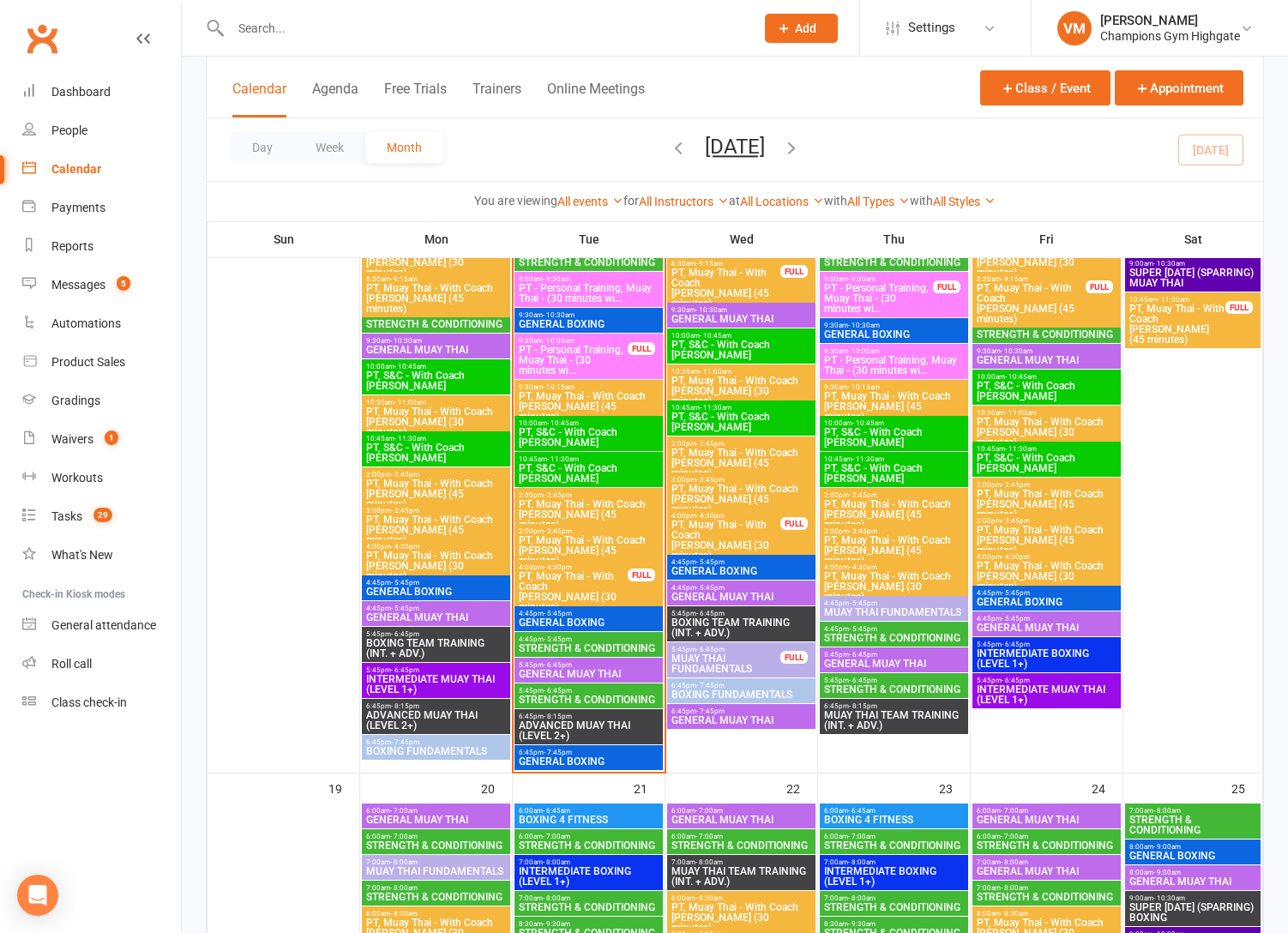
click at [864, 684] on div "5:45pm - 6:45pm STRENGTH & CONDITIONING" at bounding box center [893, 685] width 149 height 25
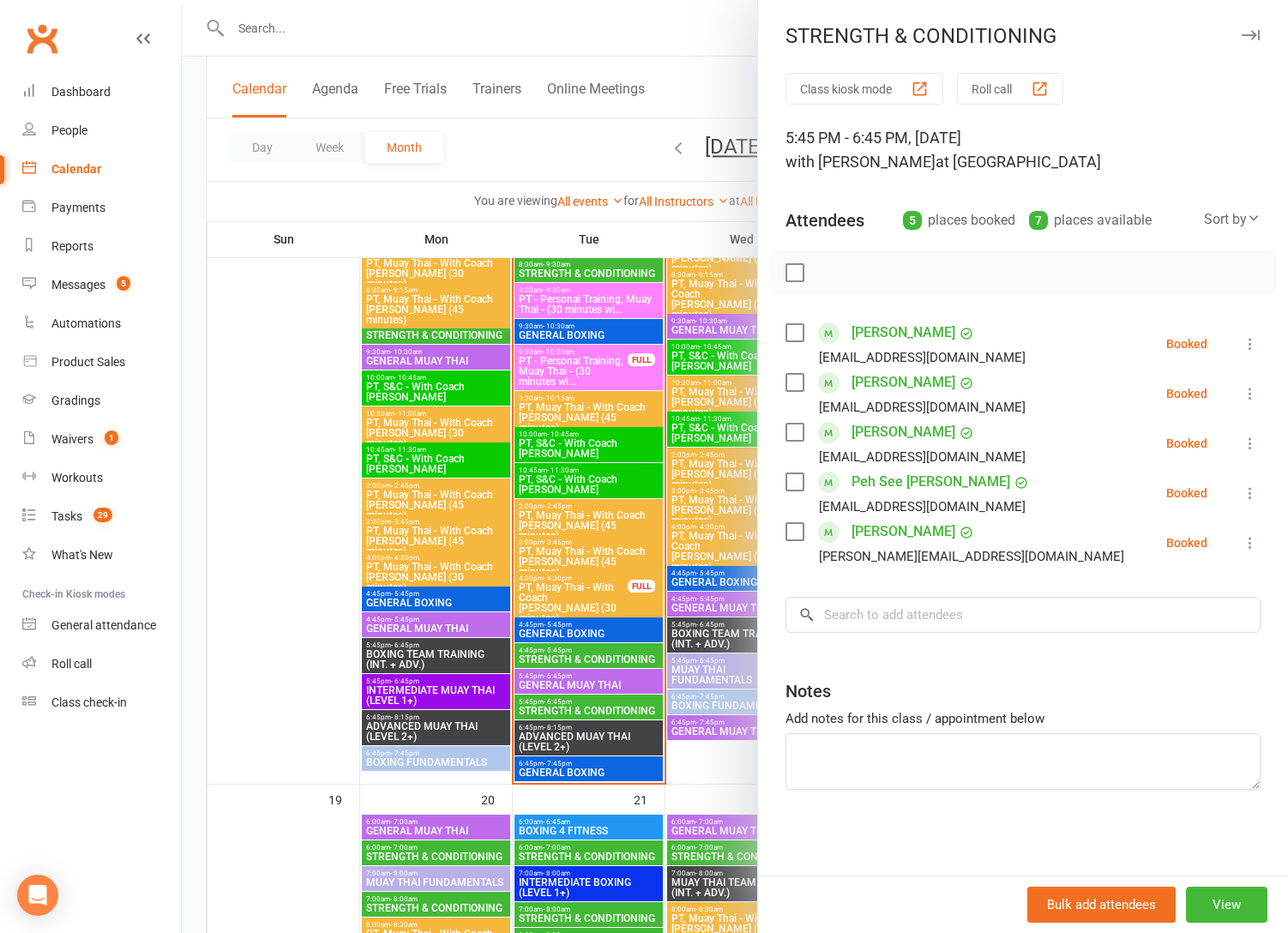
scroll to position [1807, 0]
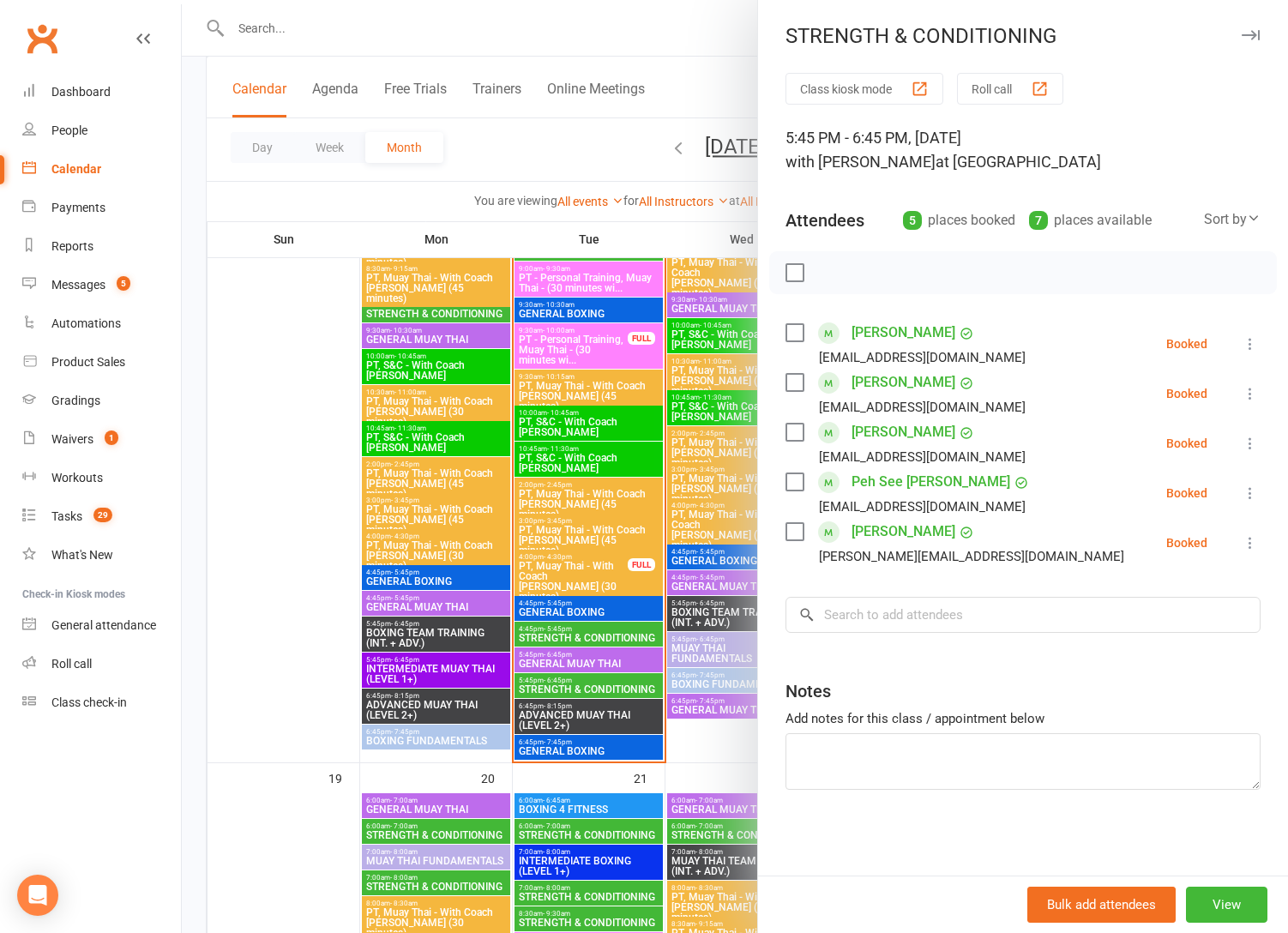
click at [728, 723] on div at bounding box center [735, 466] width 1107 height 933
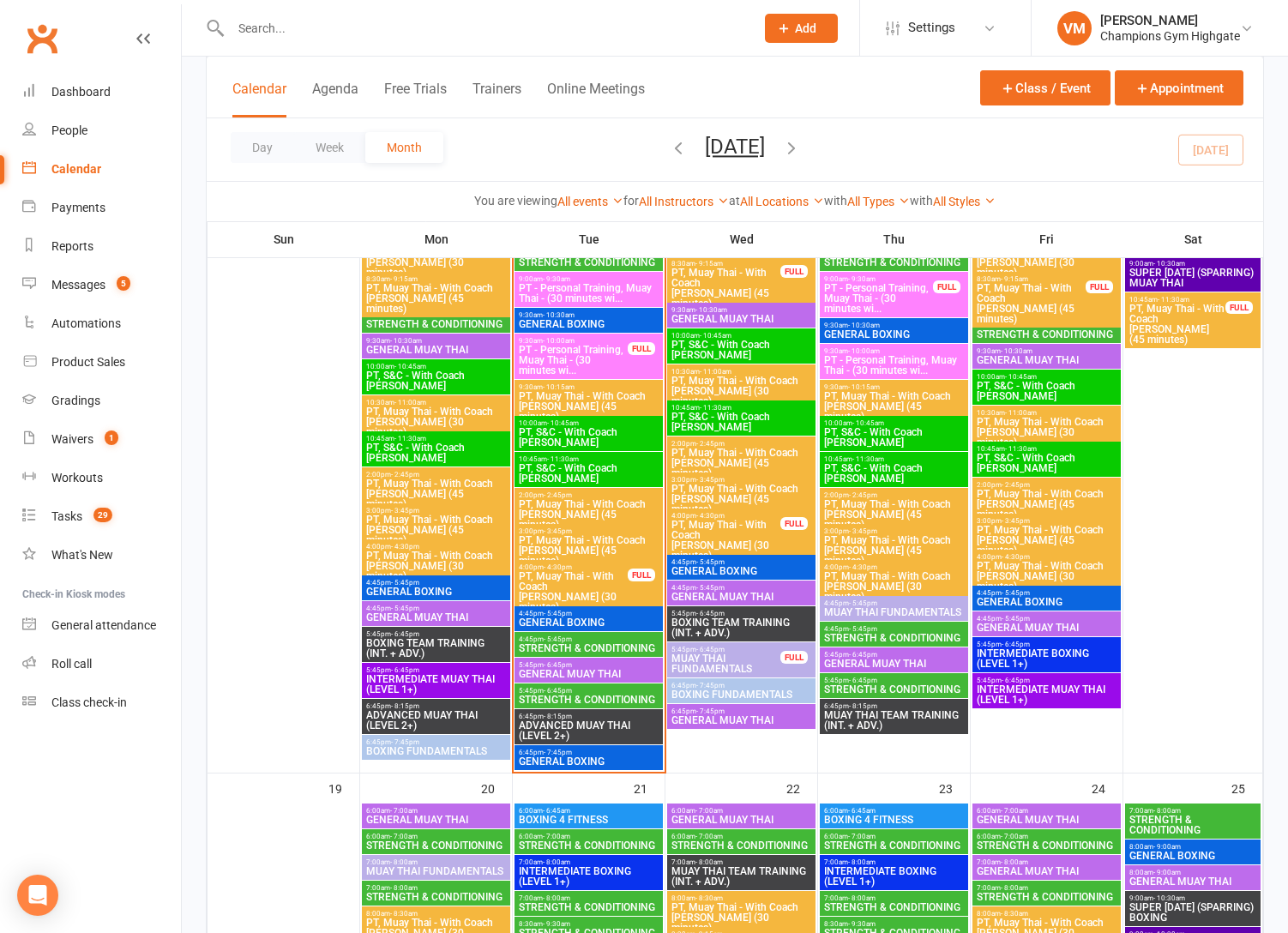
click at [916, 626] on span "4:45pm - 5:45pm" at bounding box center [894, 629] width 142 height 8
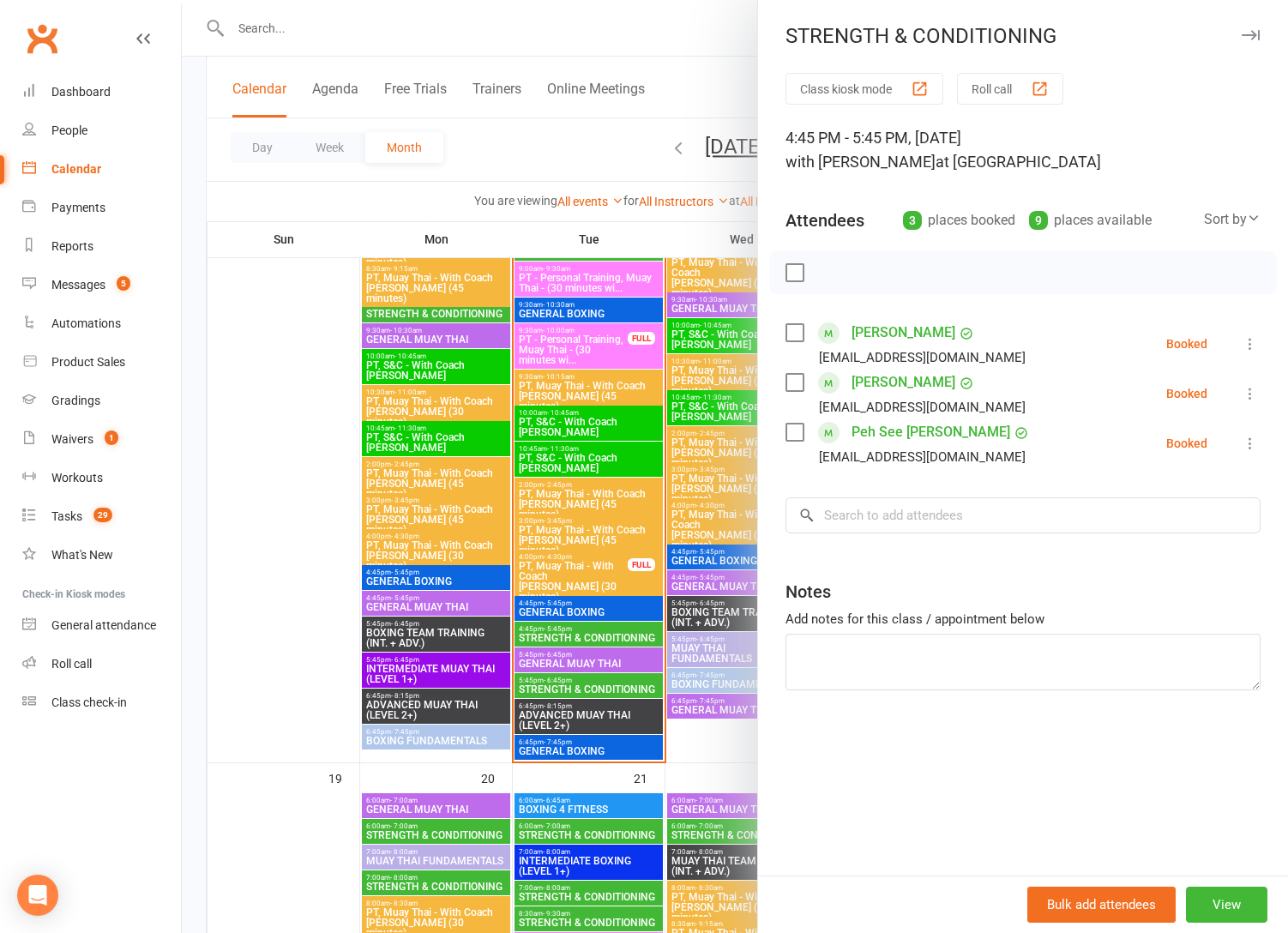
click at [670, 691] on div at bounding box center [735, 466] width 1107 height 933
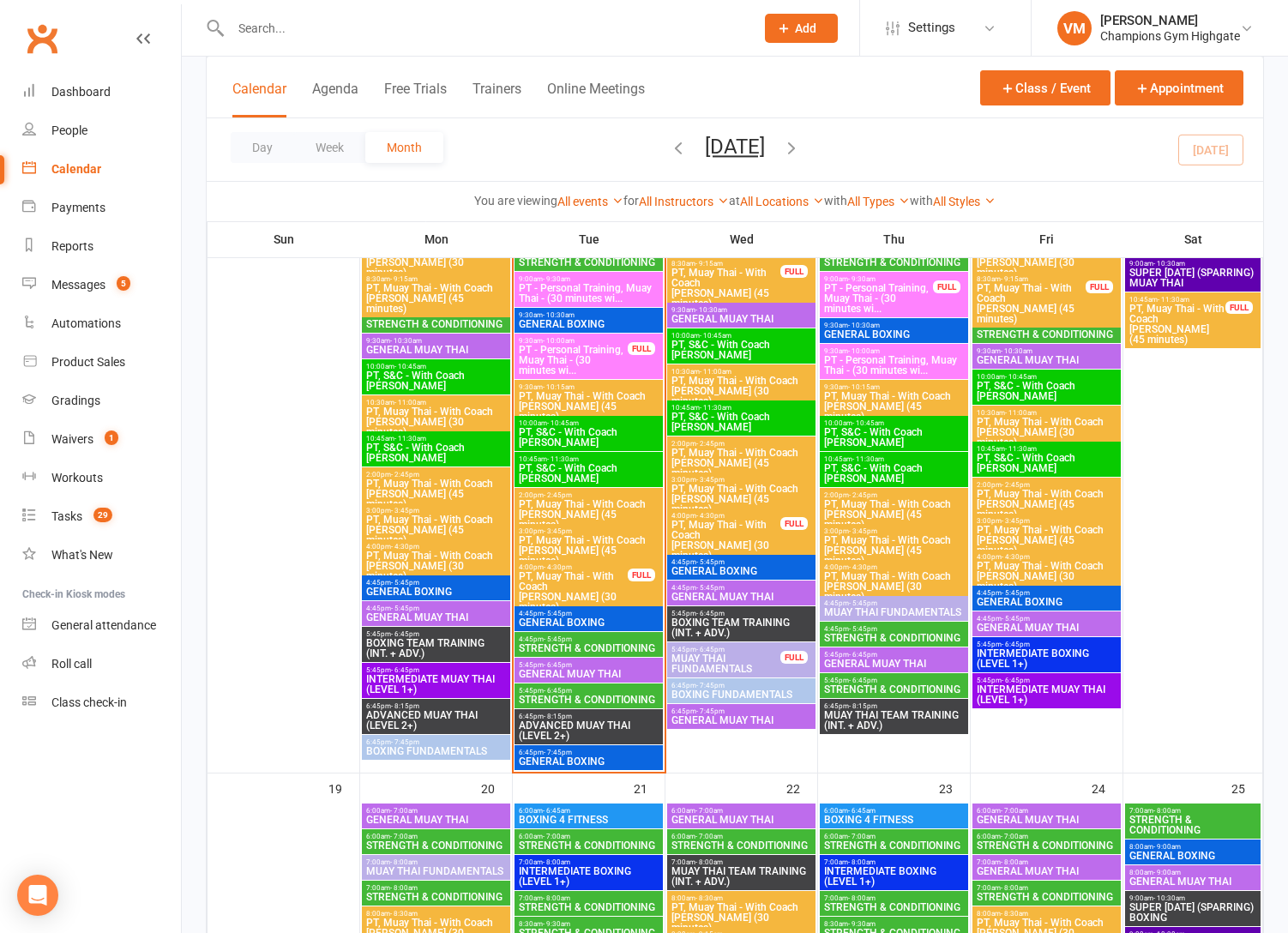
scroll to position [1774, 0]
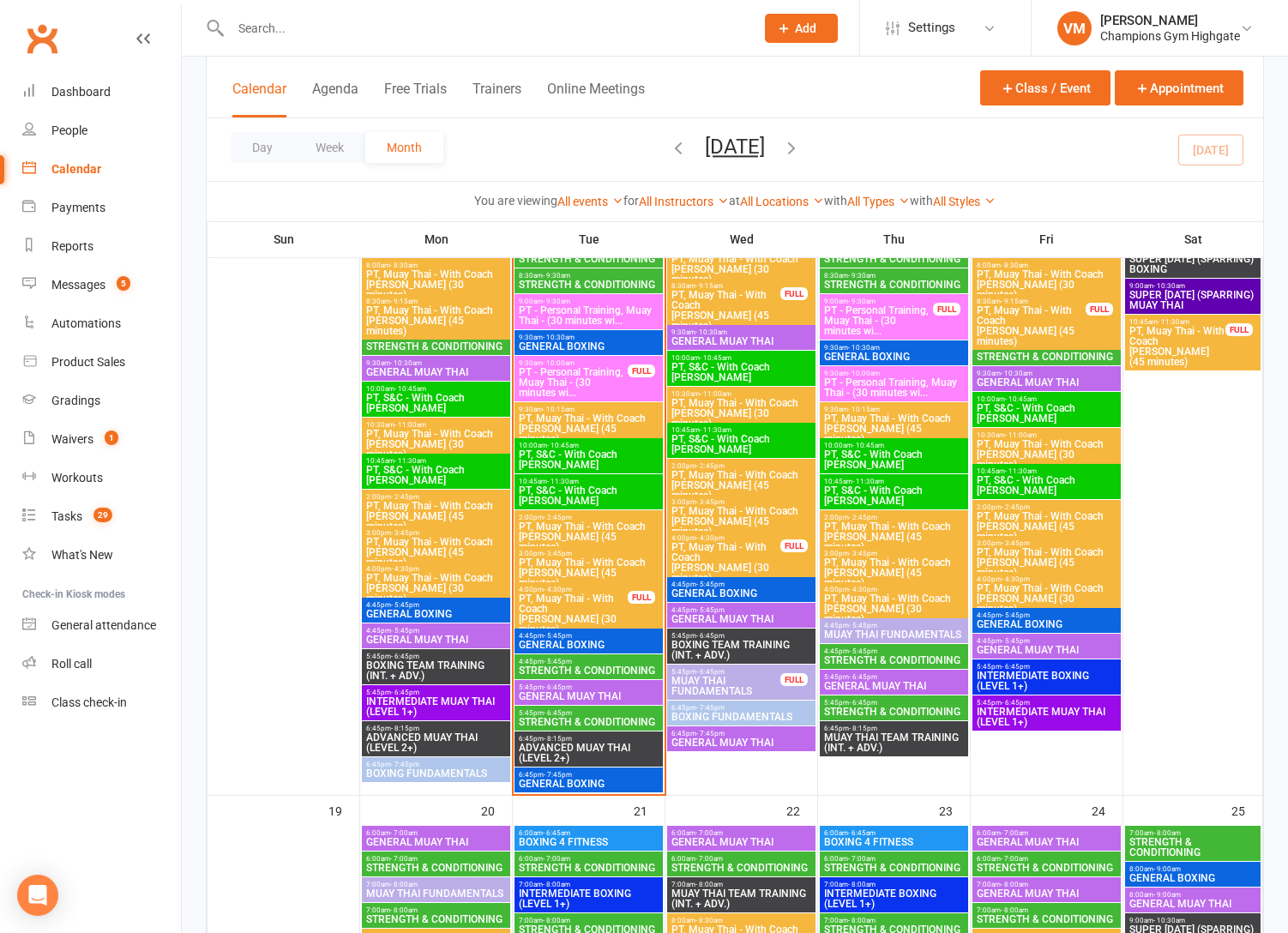
click at [893, 282] on span "STRENGTH & CONDITIONING" at bounding box center [894, 284] width 142 height 10
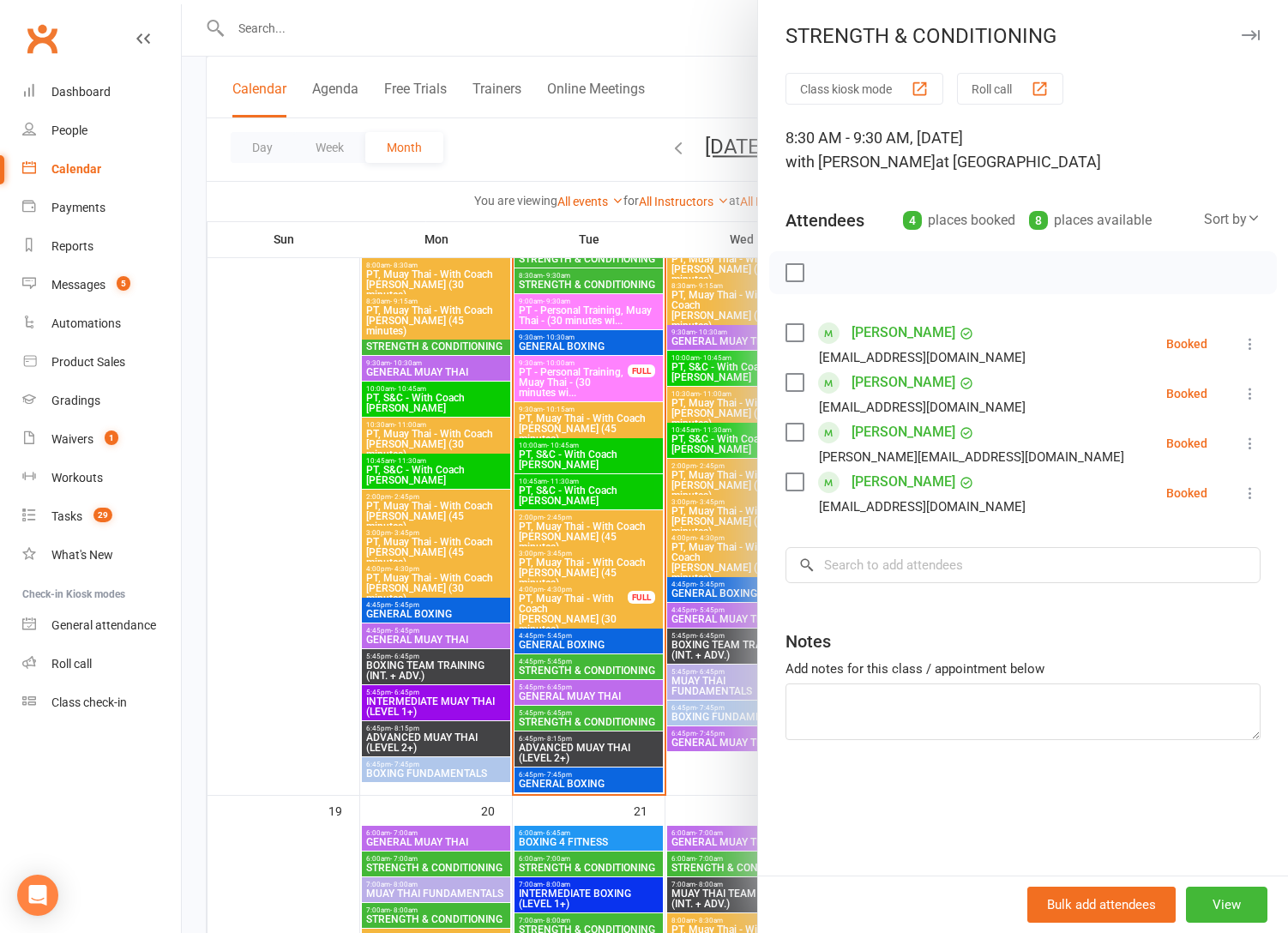
click at [588, 617] on div at bounding box center [735, 466] width 1107 height 933
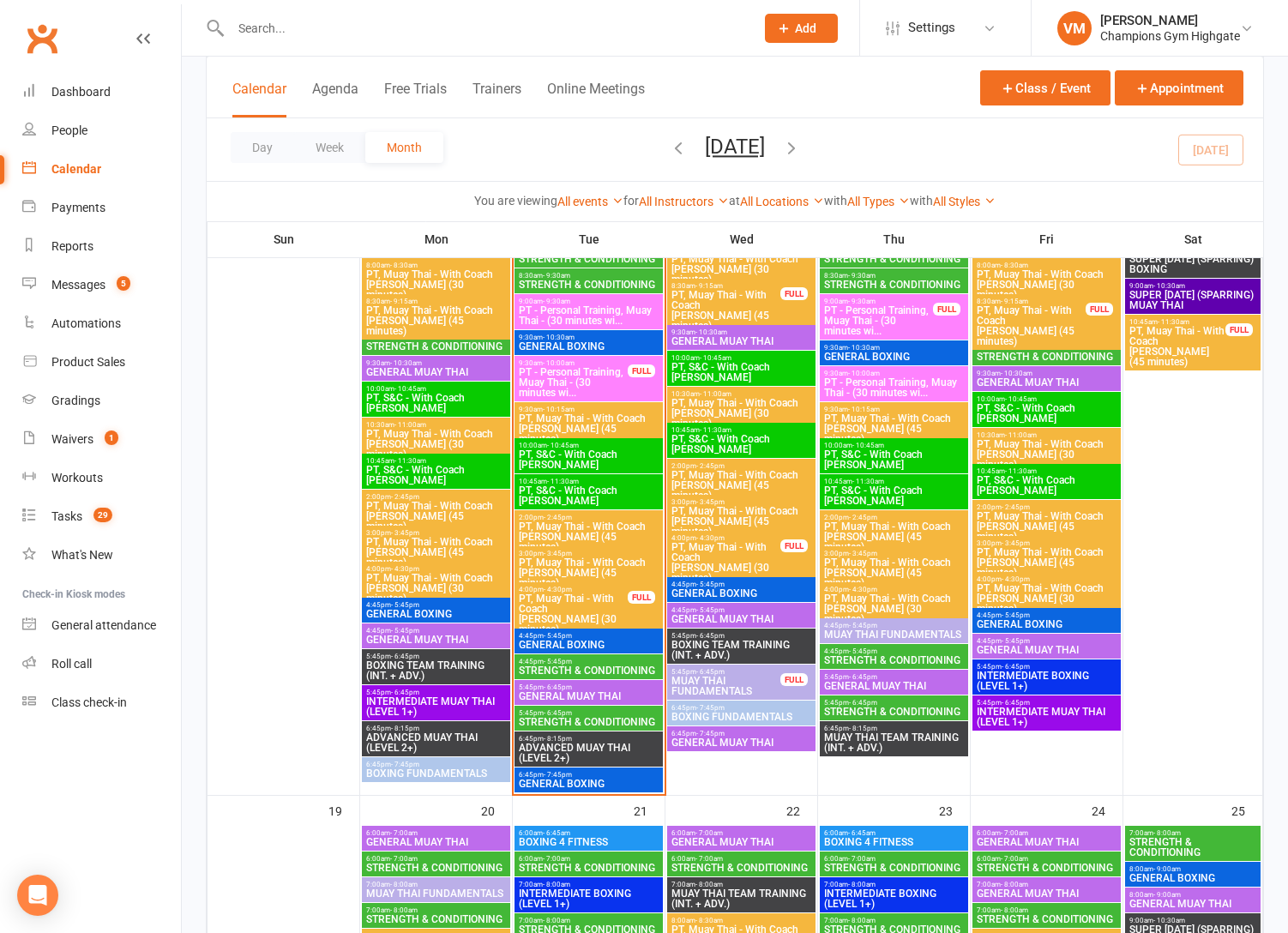
click at [558, 721] on span "STRENGTH & CONDITIONING" at bounding box center [589, 722] width 142 height 10
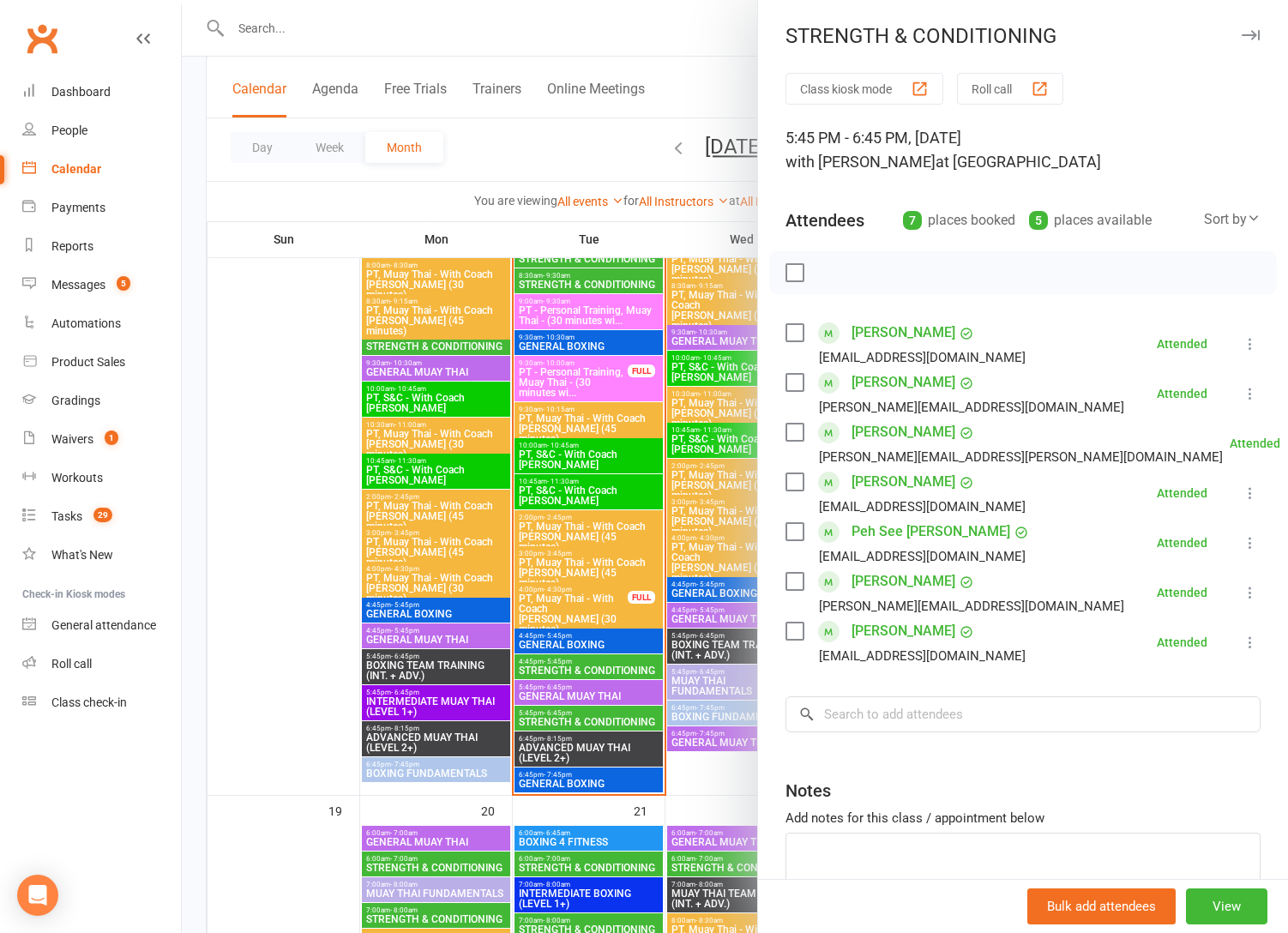
click at [583, 667] on div at bounding box center [735, 466] width 1107 height 933
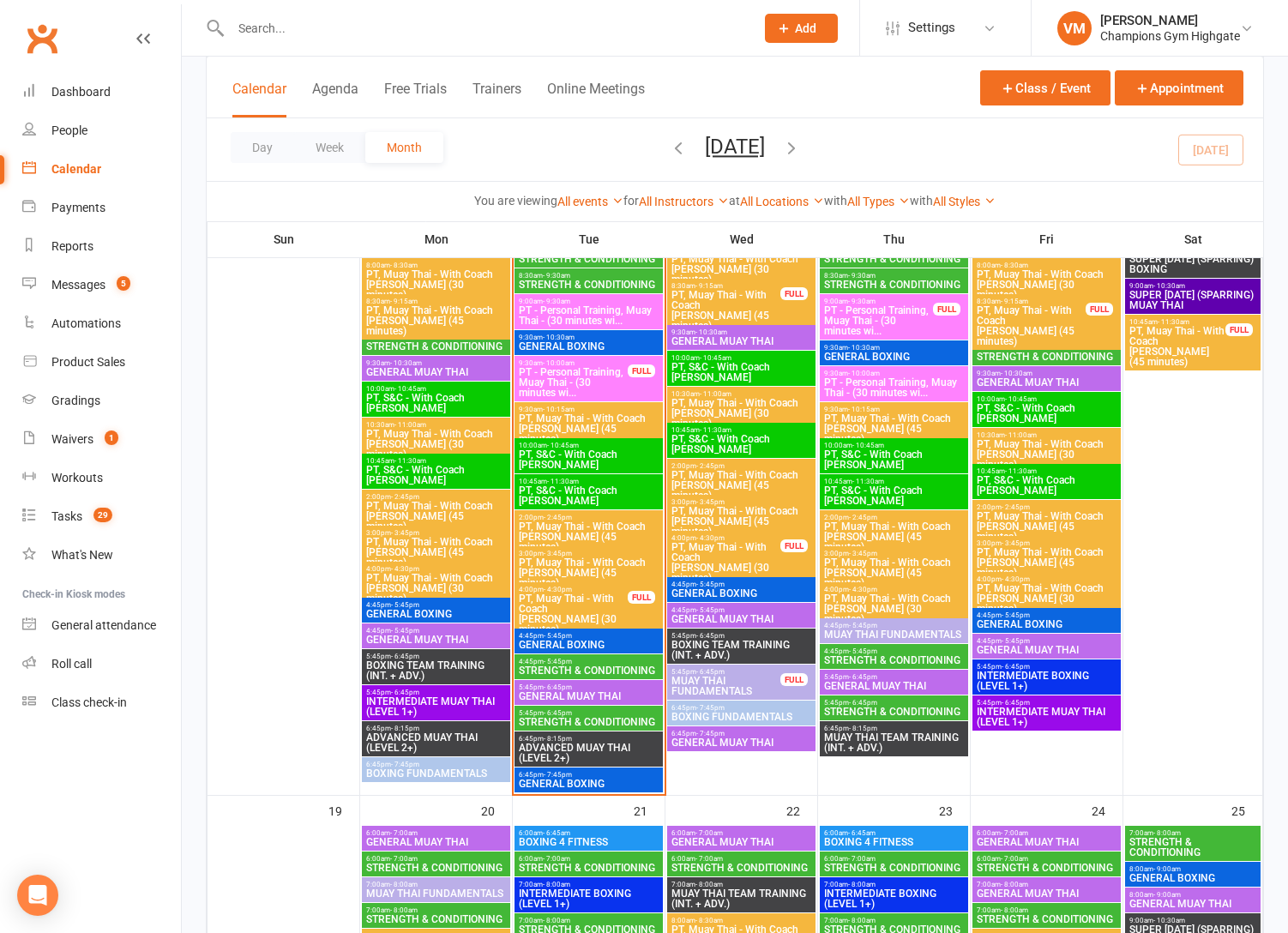
click at [583, 667] on span "STRENGTH & CONDITIONING" at bounding box center [589, 670] width 142 height 10
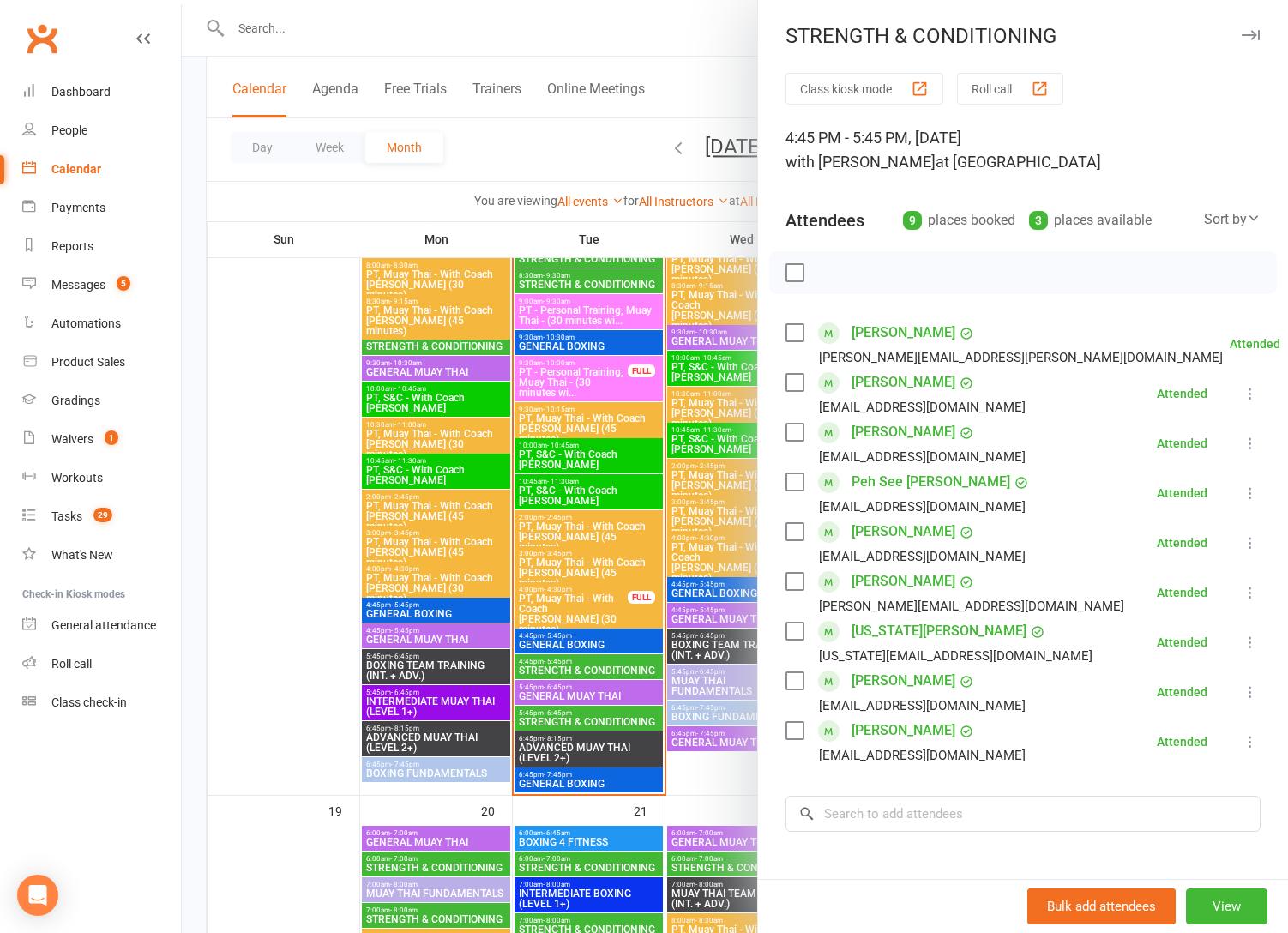
click at [583, 667] on div at bounding box center [735, 466] width 1107 height 933
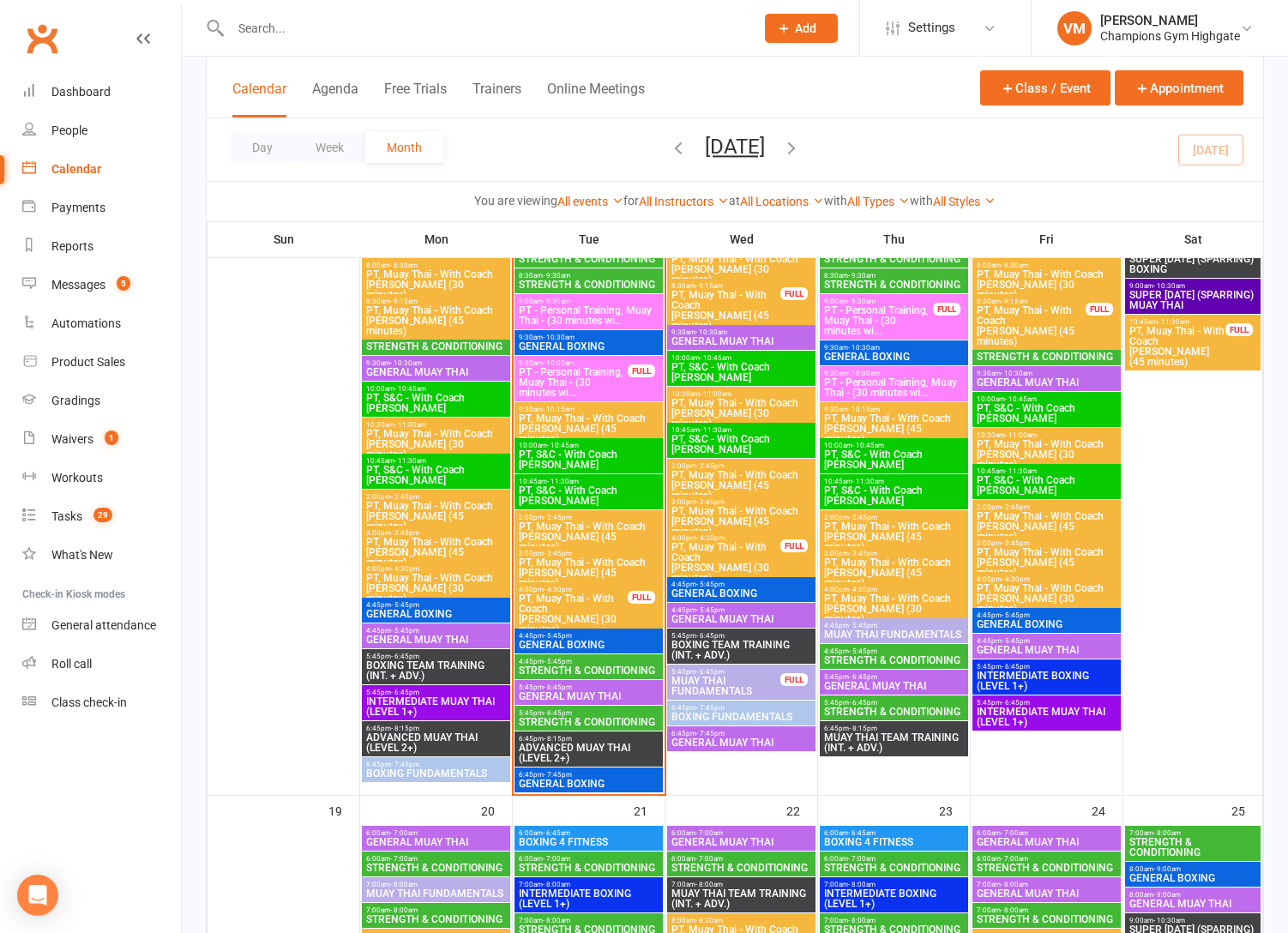
click at [577, 718] on span "STRENGTH & CONDITIONING" at bounding box center [589, 722] width 142 height 10
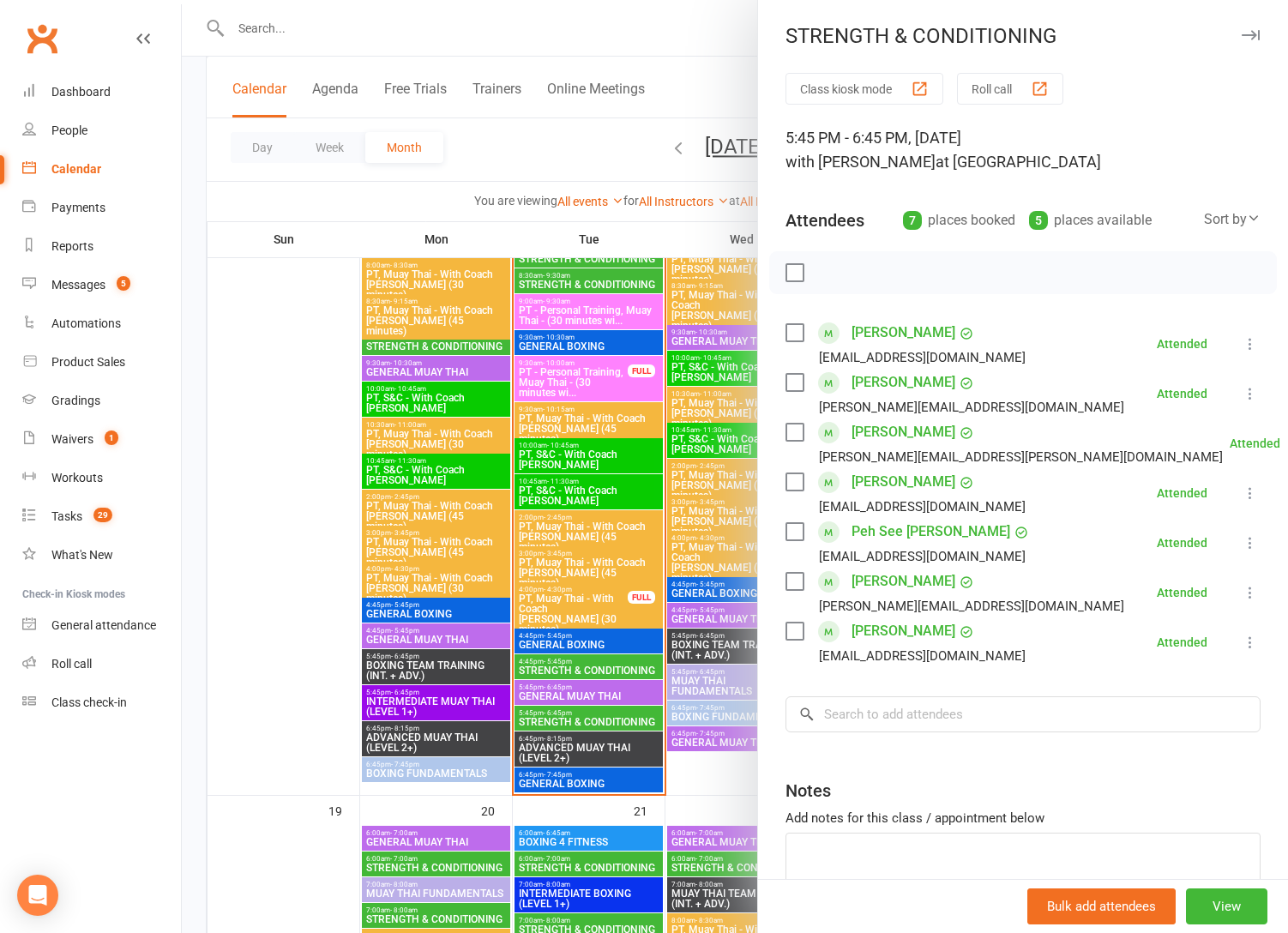
click at [577, 718] on div at bounding box center [735, 466] width 1107 height 933
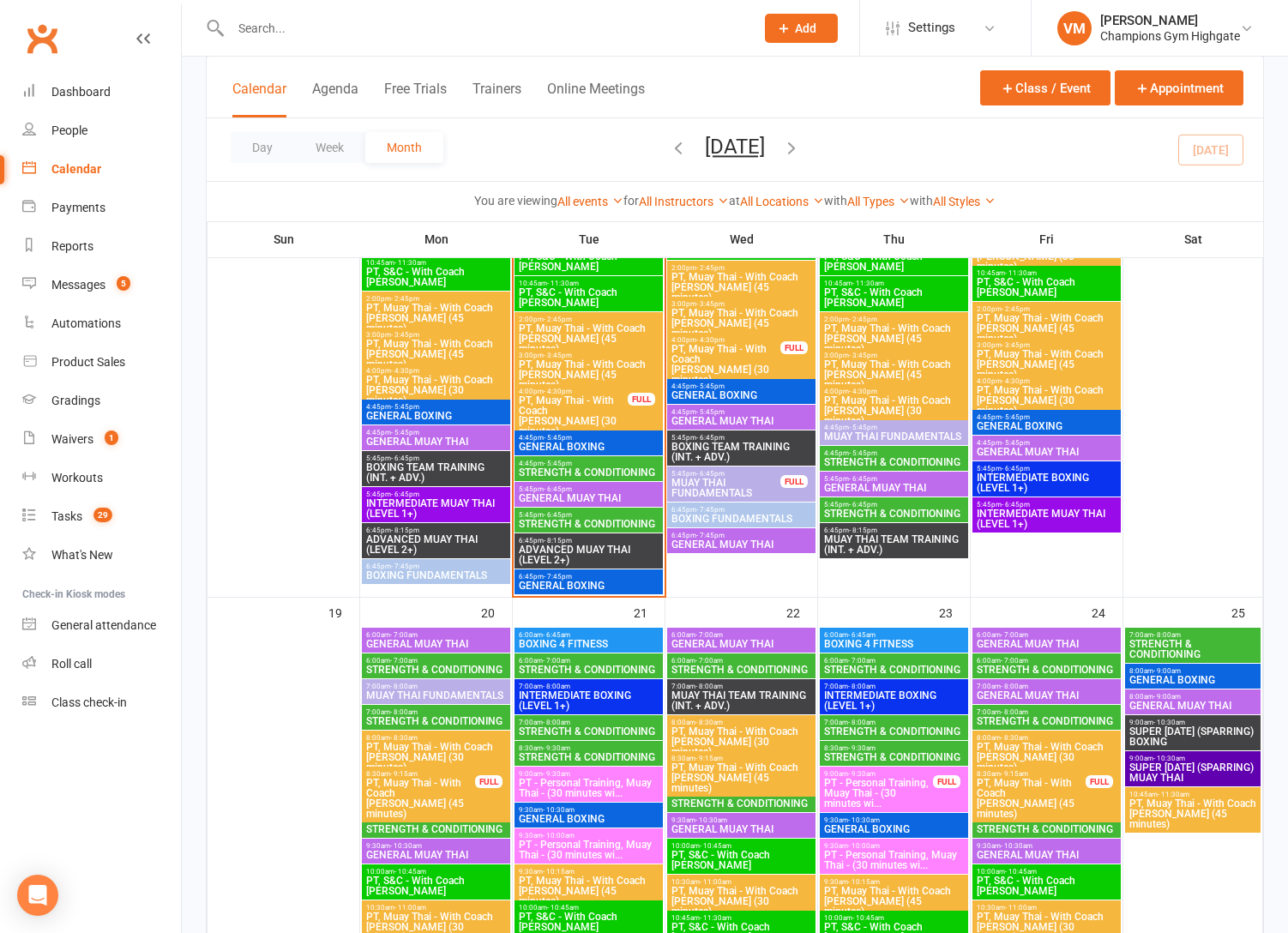
scroll to position [2237, 0]
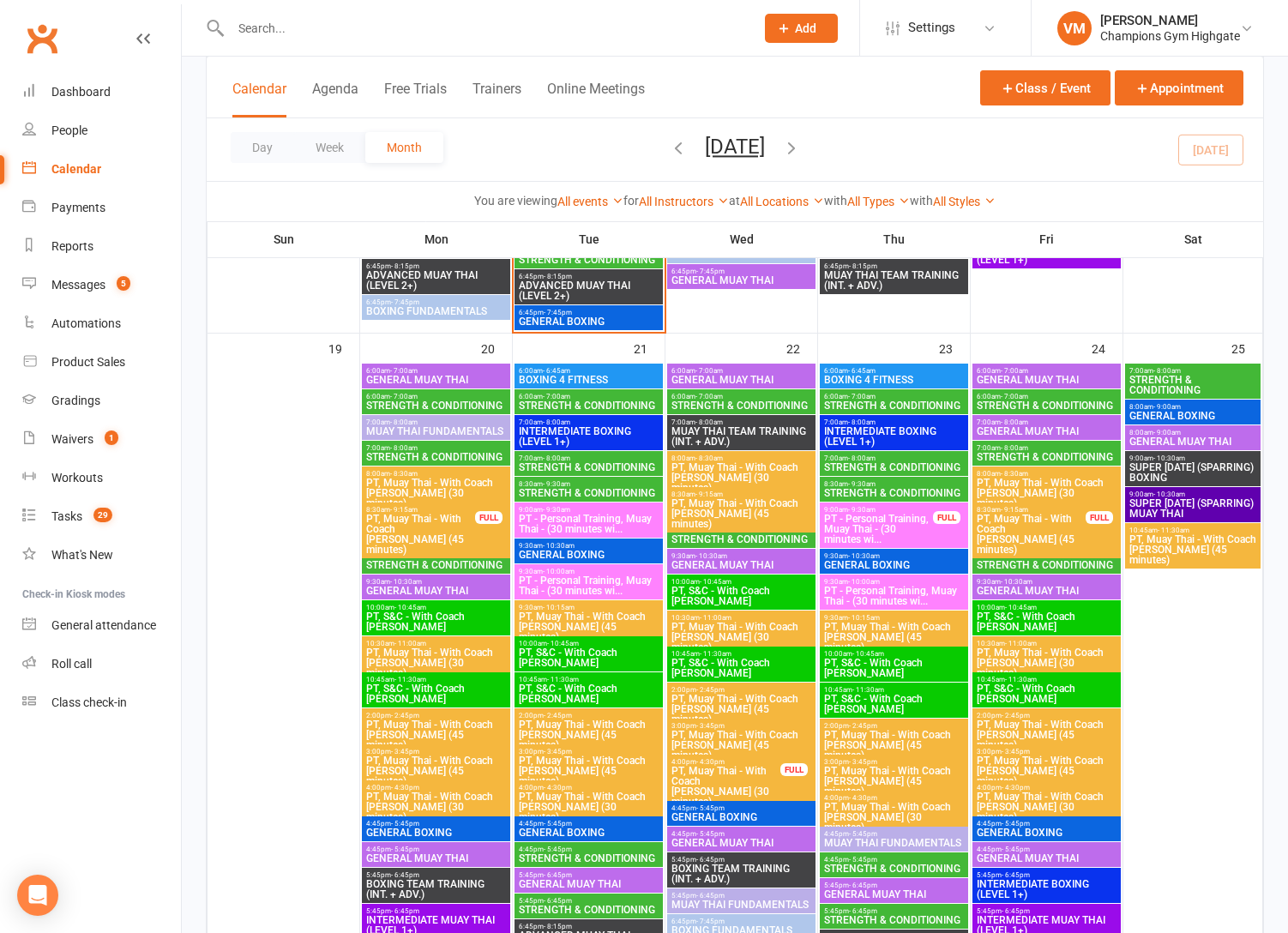
click at [1166, 372] on span "- 8:00am" at bounding box center [1167, 371] width 28 height 8
click at [431, 401] on span "STRENGTH & CONDITIONING" at bounding box center [436, 406] width 142 height 10
click at [65, 271] on link "Messages 5" at bounding box center [101, 285] width 159 height 39
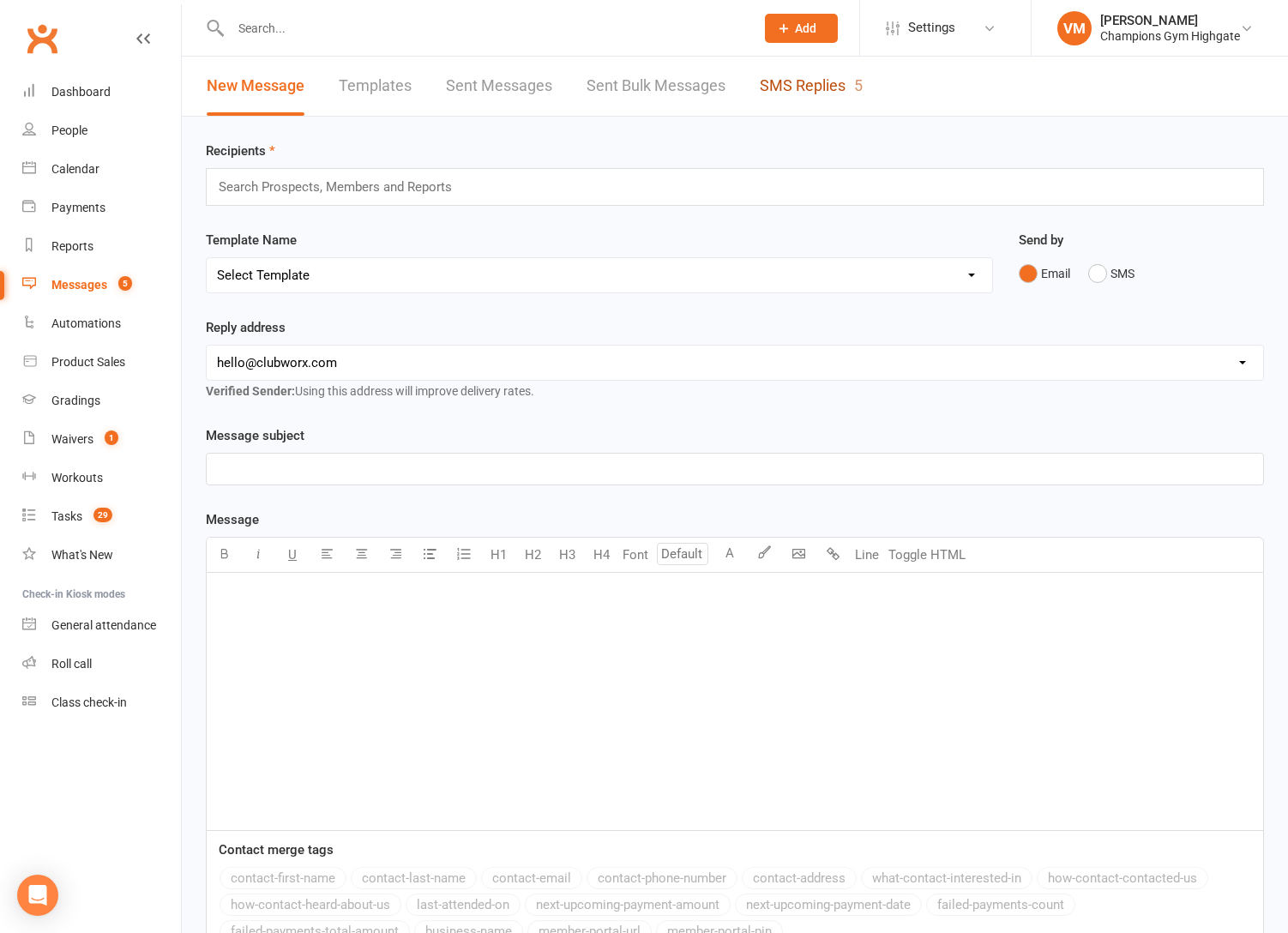
click at [828, 81] on link "SMS Replies 5" at bounding box center [810, 86] width 103 height 59
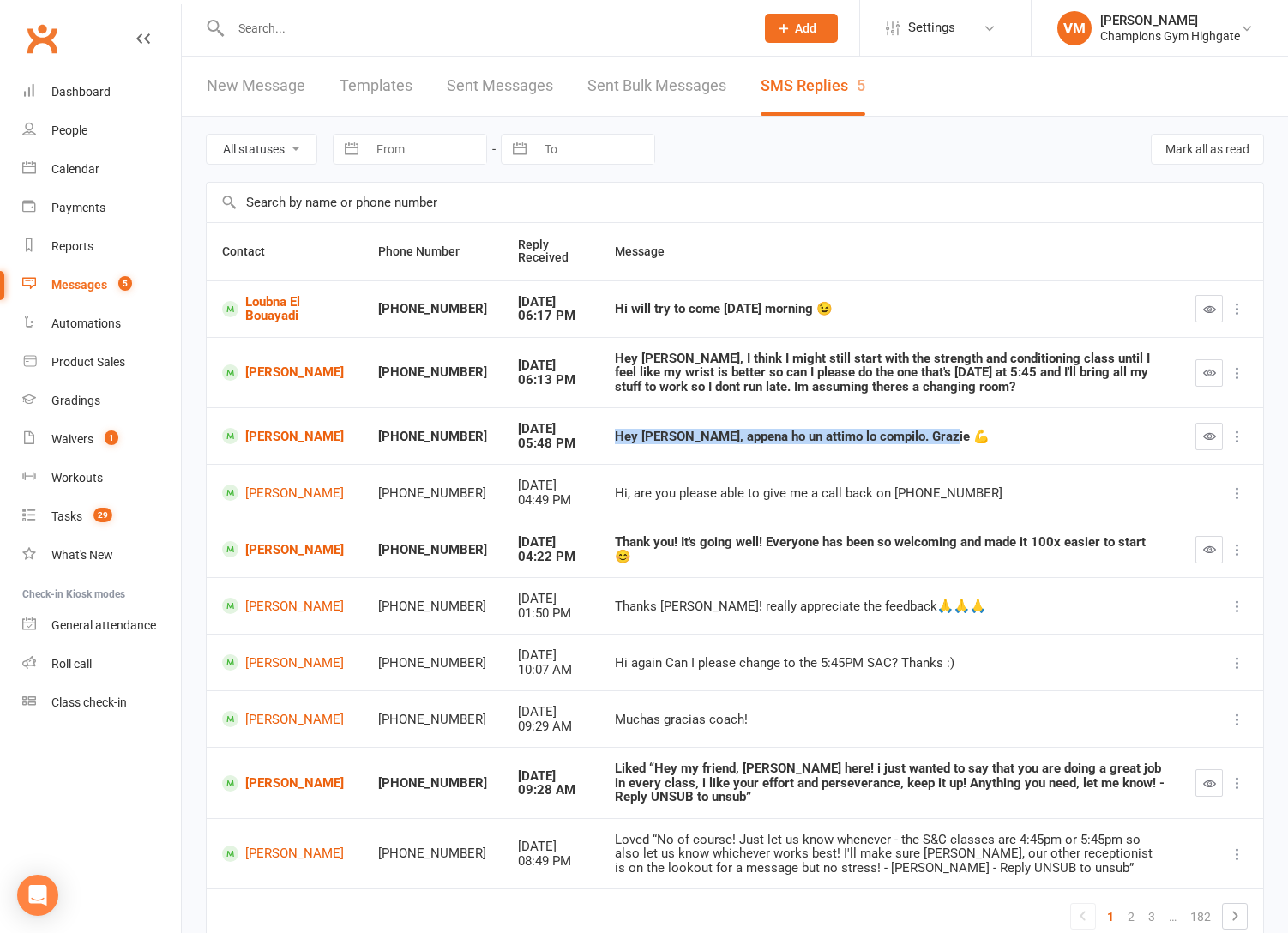
drag, startPoint x: 571, startPoint y: 440, endPoint x: 1055, endPoint y: 441, distance: 484.0
click at [1056, 441] on td "Hey [PERSON_NAME], appena ho un attimo lo compilo. Grazie 💪" at bounding box center [889, 436] width 580 height 57
click at [966, 443] on div "Hey [PERSON_NAME], appena ho un attimo lo compilo. Grazie 💪" at bounding box center [889, 437] width 549 height 15
click at [108, 92] on div "Dashboard" at bounding box center [81, 92] width 59 height 14
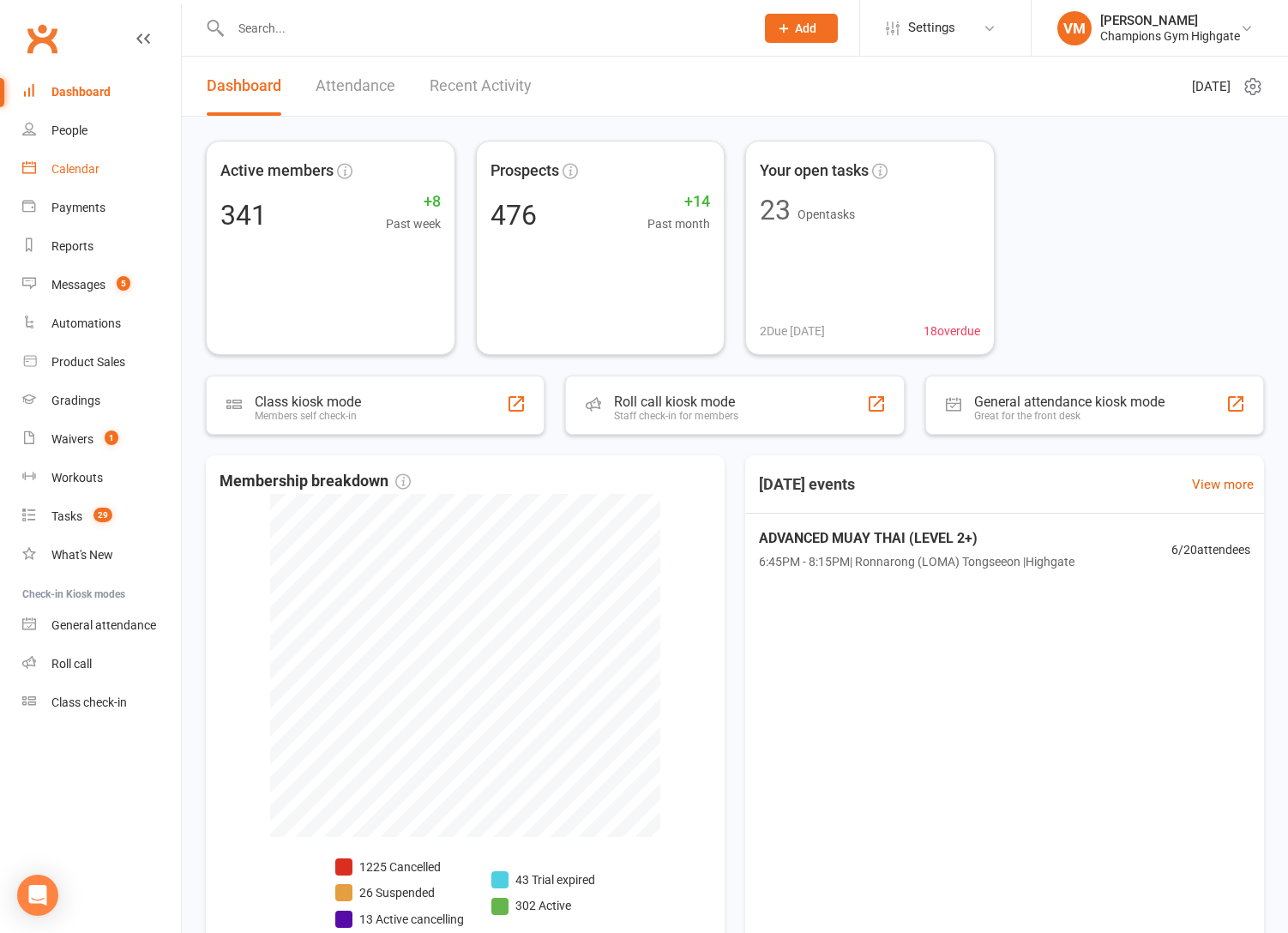
click at [90, 166] on div "Calendar" at bounding box center [76, 169] width 48 height 14
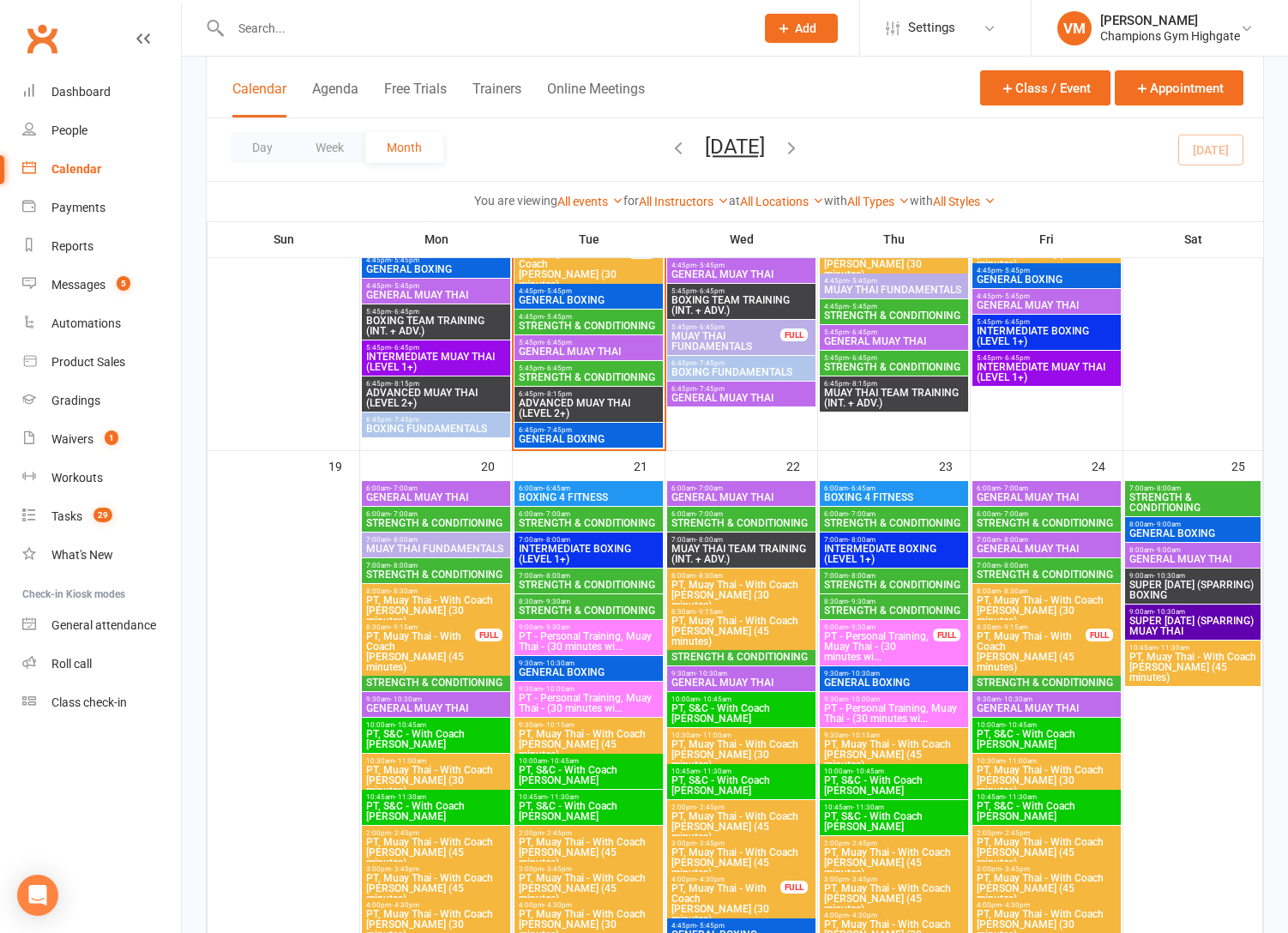
scroll to position [2130, 0]
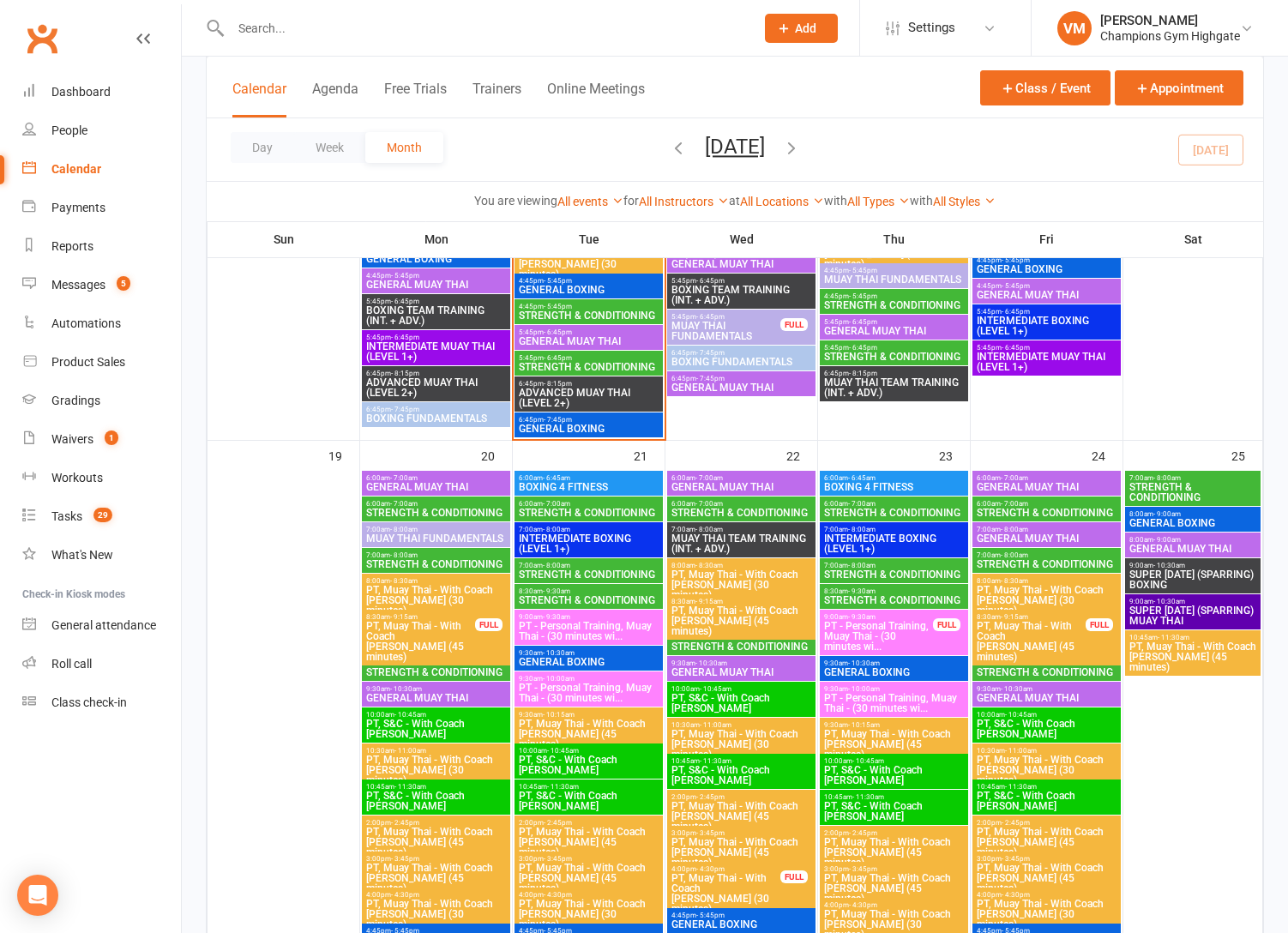
click at [561, 367] on span "STRENGTH & CONDITIONING" at bounding box center [589, 367] width 142 height 10
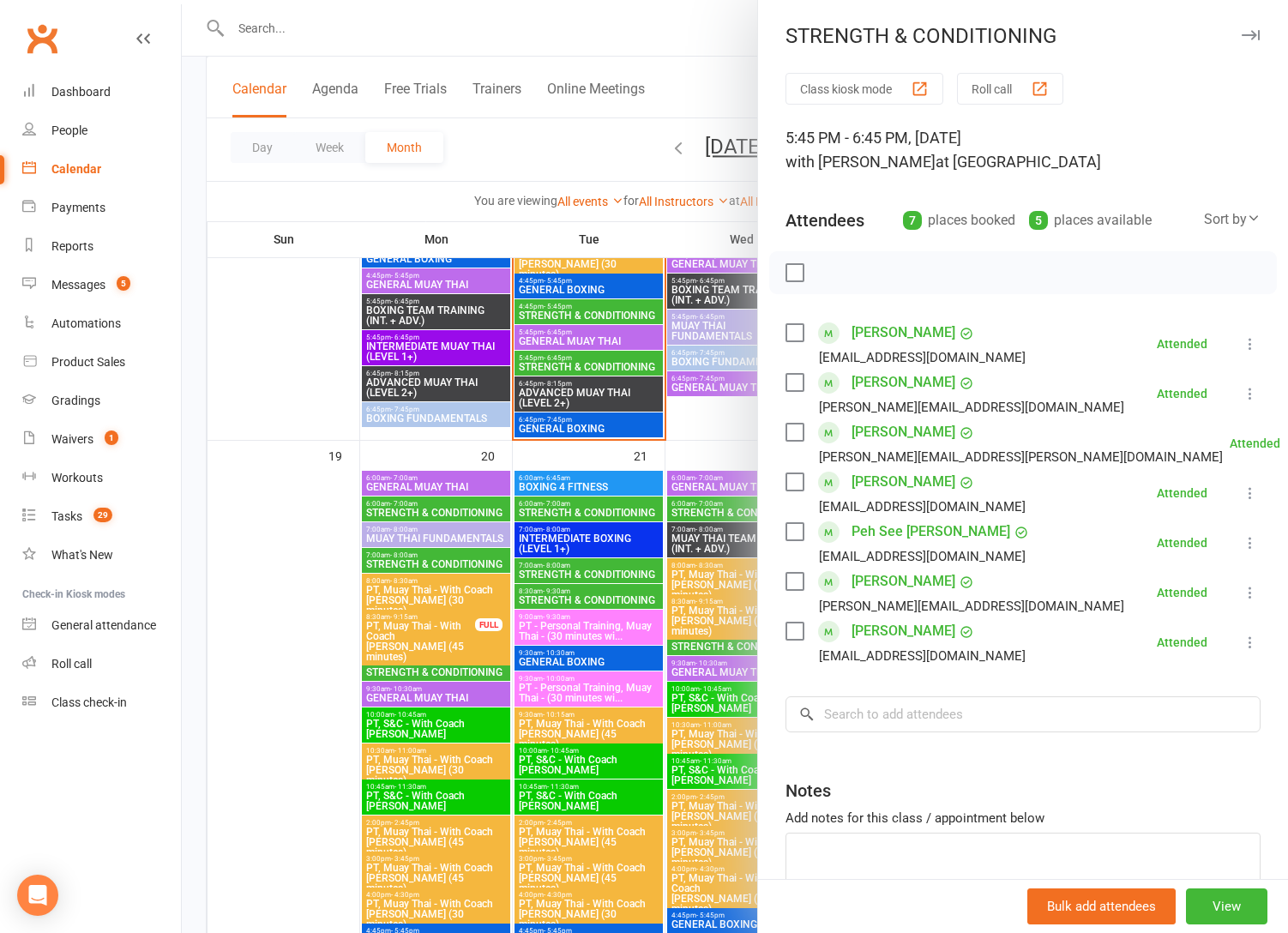
click at [1240, 643] on button at bounding box center [1250, 642] width 21 height 21
click at [1148, 765] on link "Undo check-in" at bounding box center [1167, 778] width 184 height 34
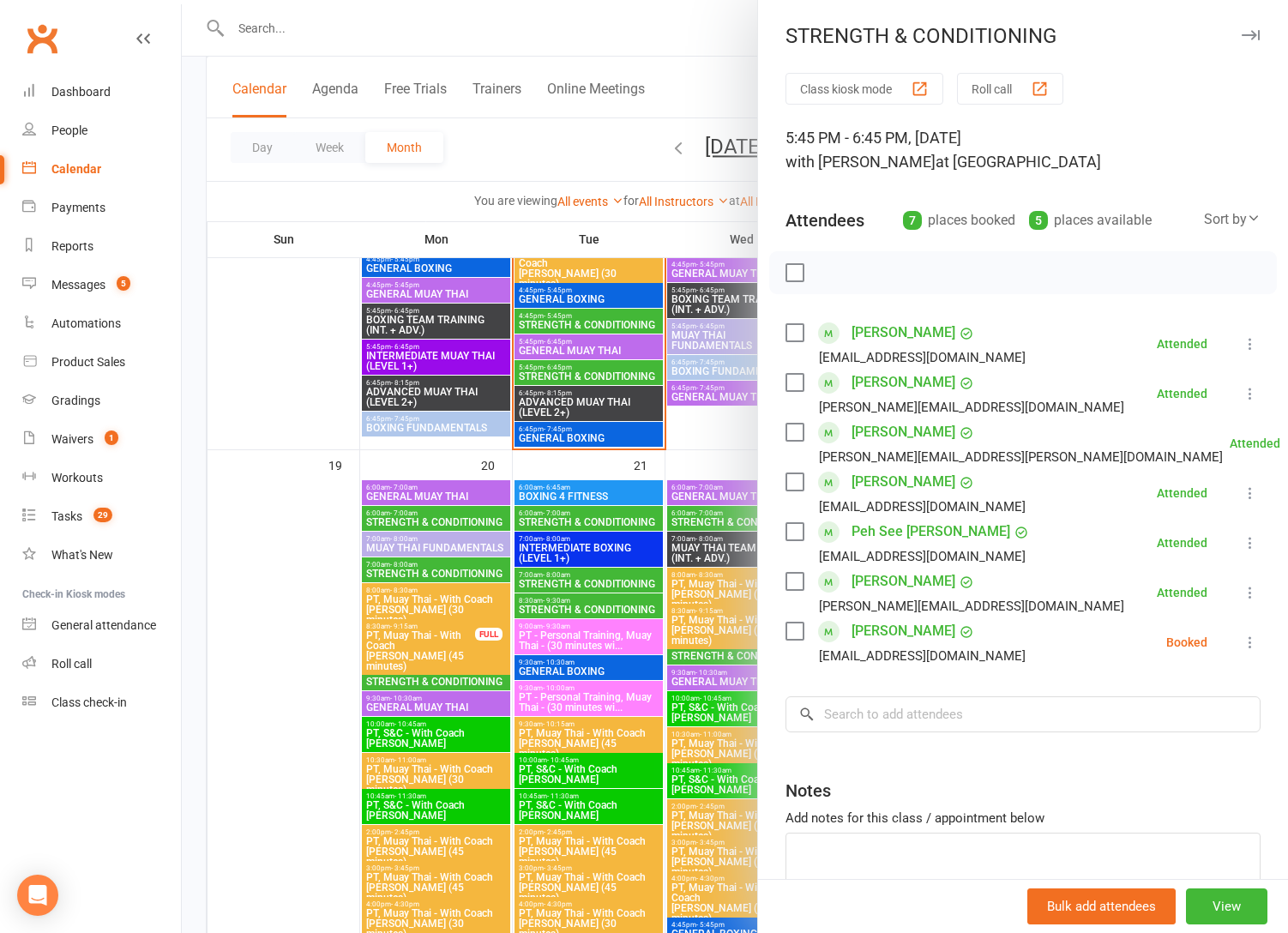
drag, startPoint x: 532, startPoint y: 162, endPoint x: 462, endPoint y: 188, distance: 74.7
click at [531, 162] on div at bounding box center [735, 466] width 1107 height 933
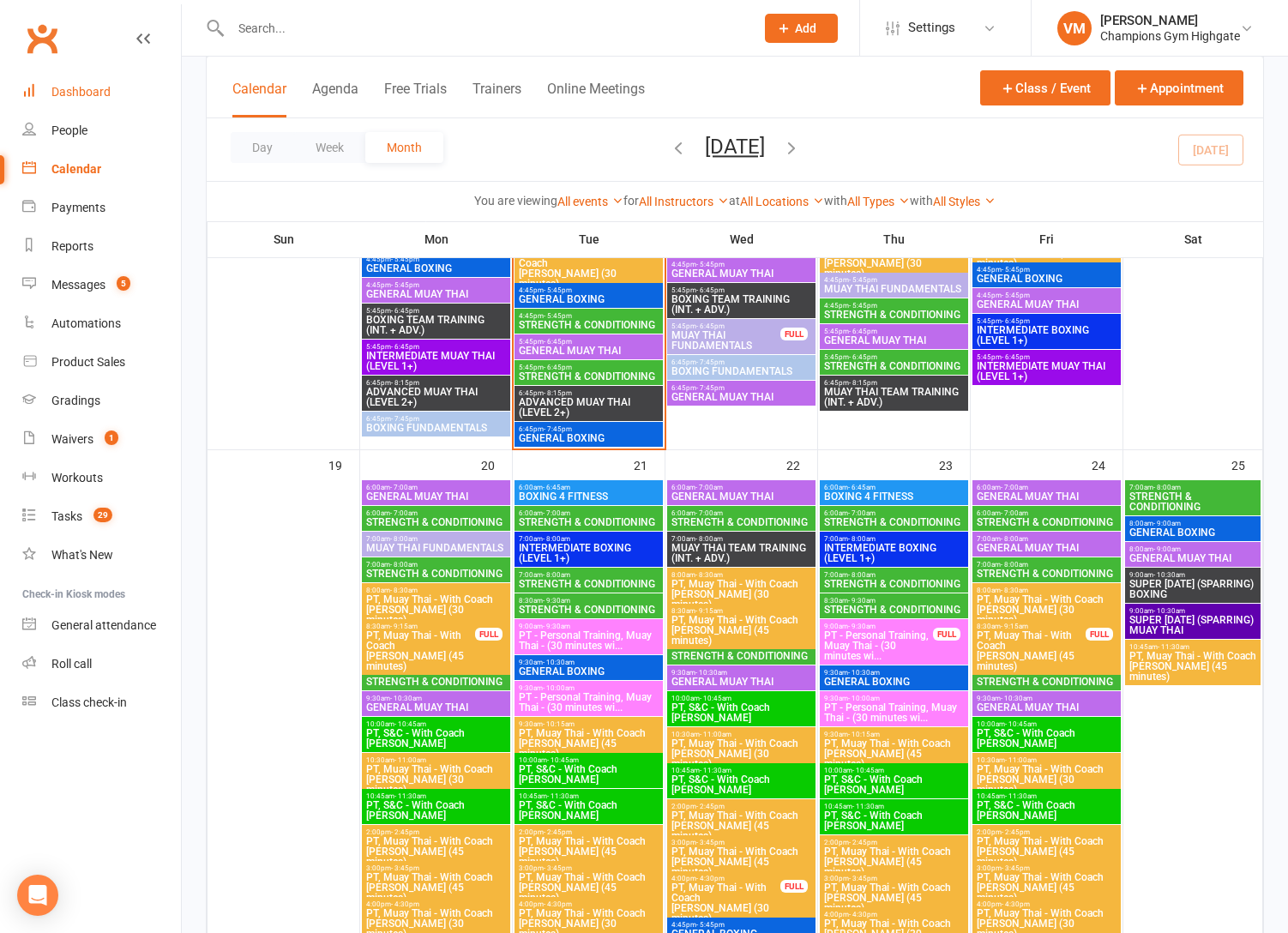
click at [75, 92] on div "Dashboard" at bounding box center [81, 92] width 59 height 14
